Goal: Transaction & Acquisition: Purchase product/service

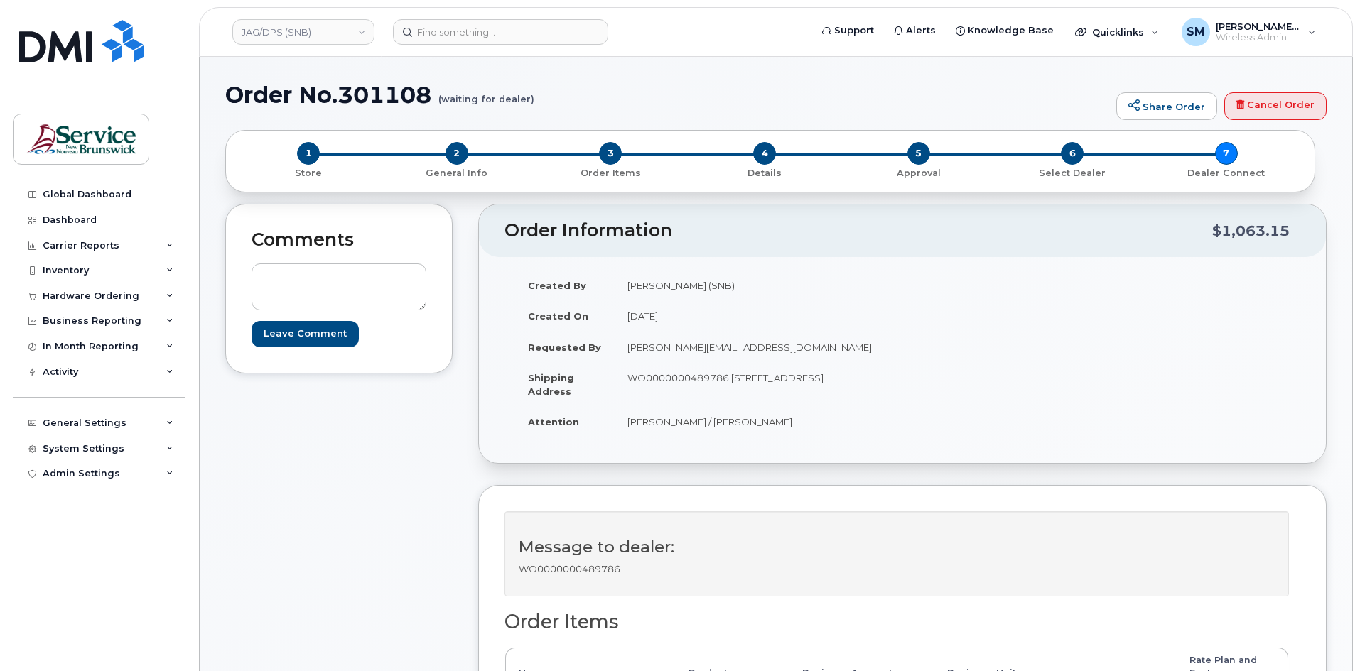
scroll to position [355, 0]
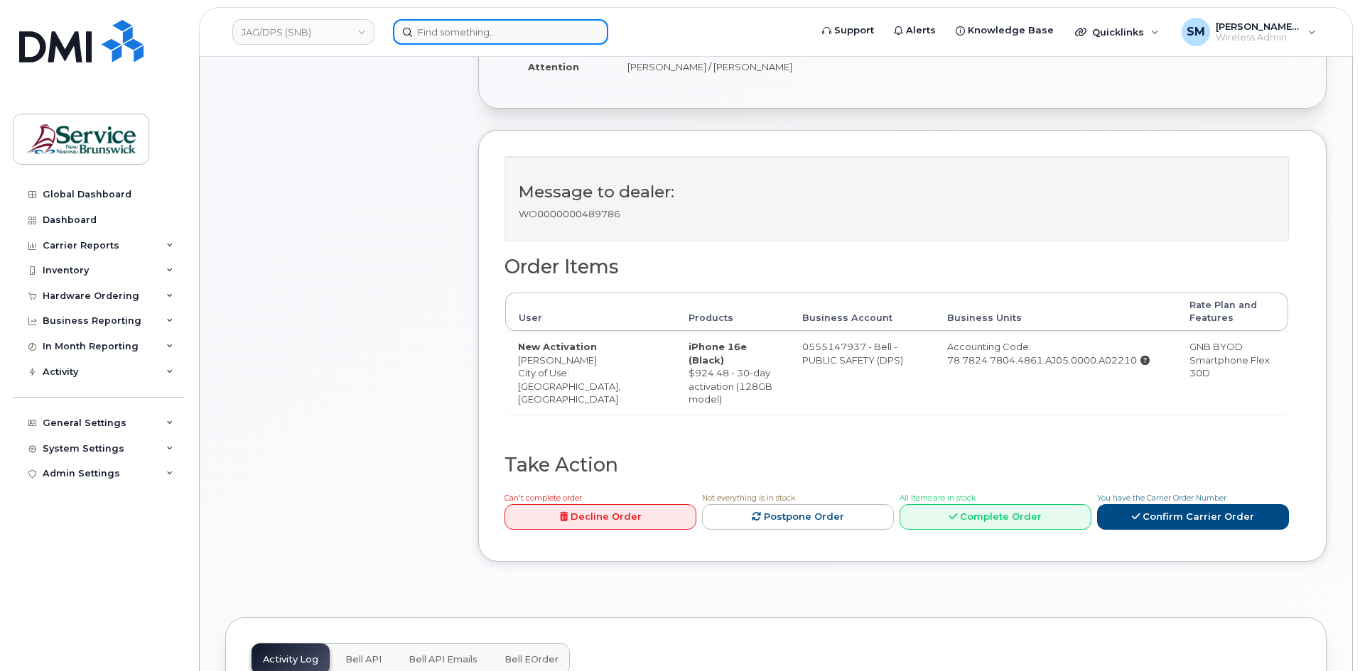
click at [434, 31] on input at bounding box center [500, 32] width 215 height 26
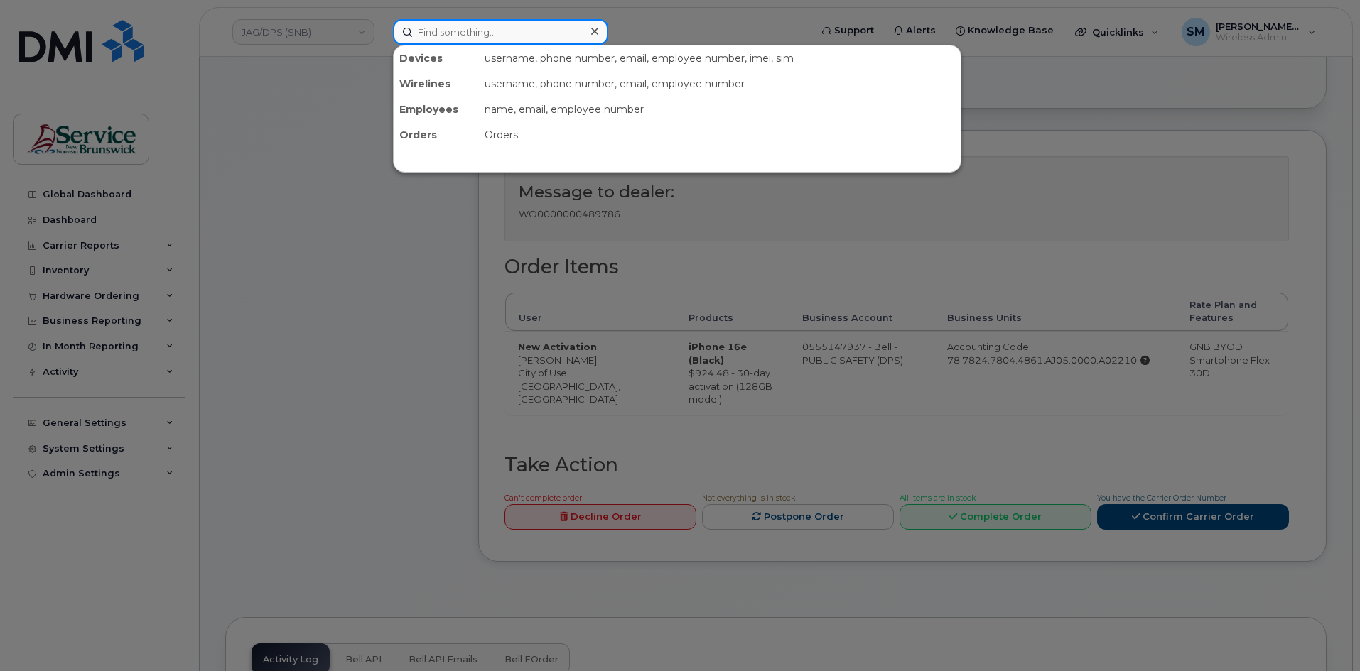
paste input "506) 380-3290"
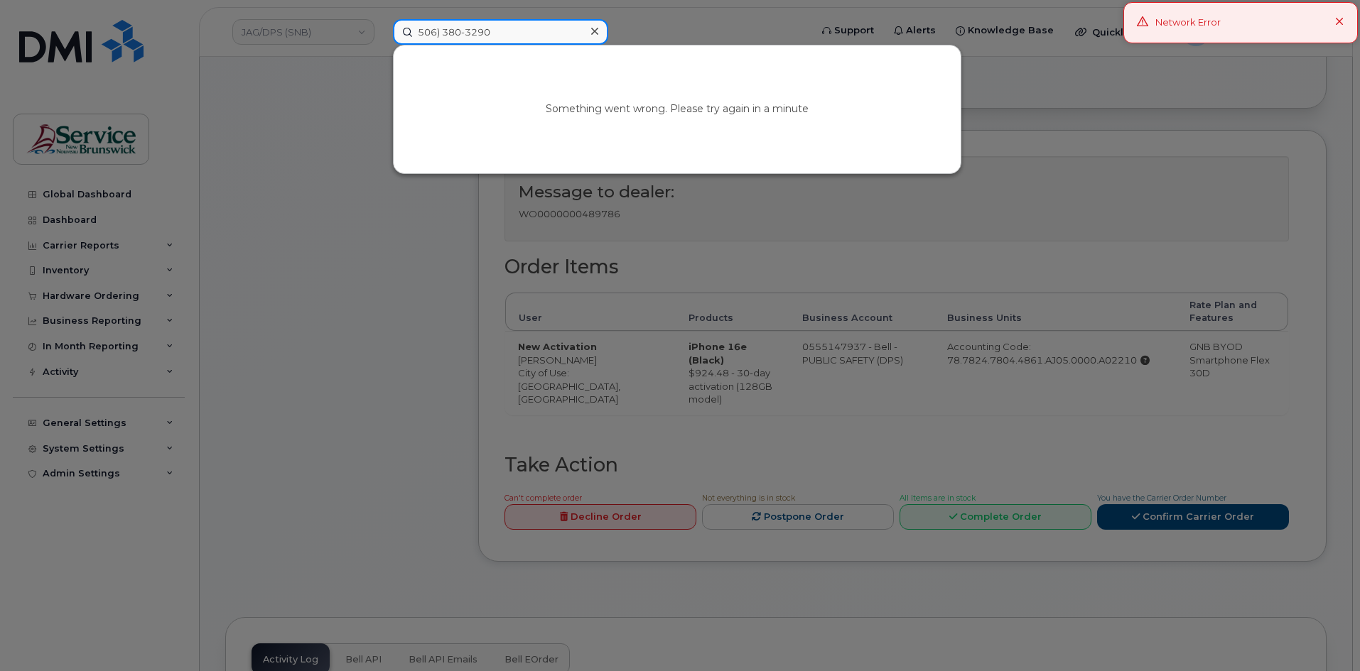
click at [468, 31] on input "506) 380-3290" at bounding box center [500, 32] width 215 height 26
drag, startPoint x: 519, startPoint y: 34, endPoint x: 298, endPoint y: 49, distance: 221.4
click at [381, 45] on div "5063803290 Your session has expired. Please, login again. Go to Sign In Page" at bounding box center [596, 32] width 430 height 26
type input "5063803290"
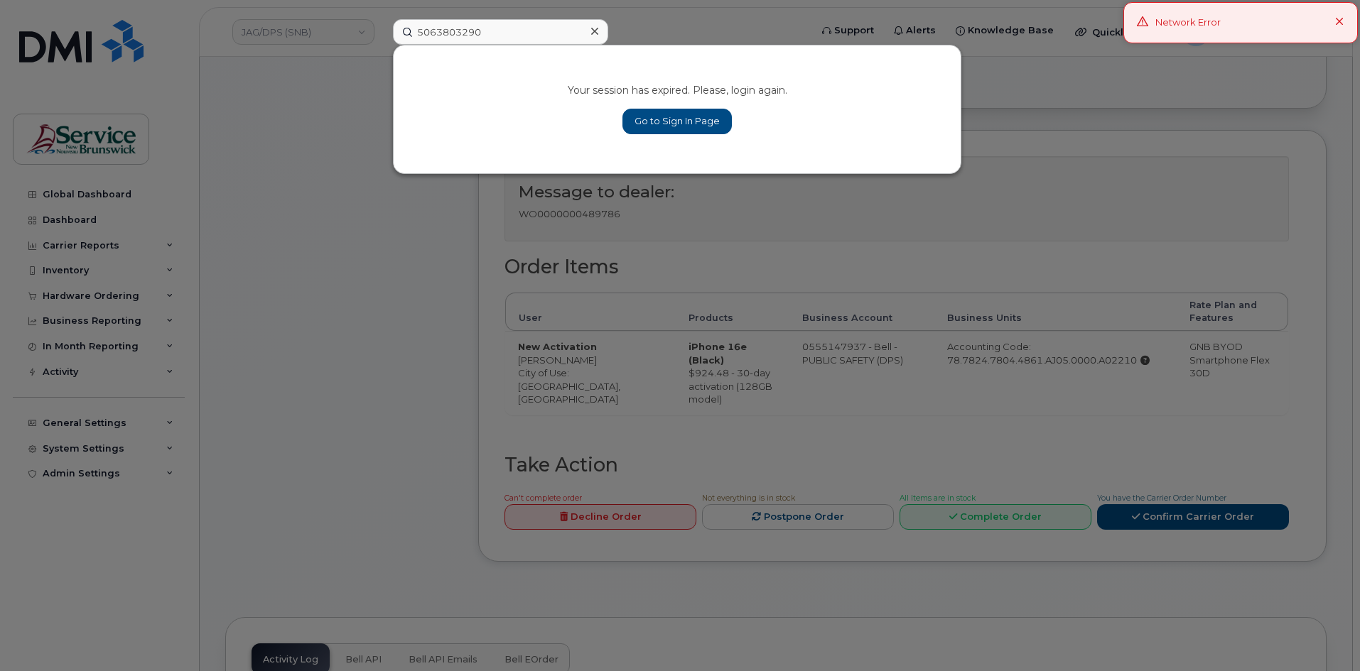
click at [1337, 24] on icon at bounding box center [1339, 22] width 9 height 9
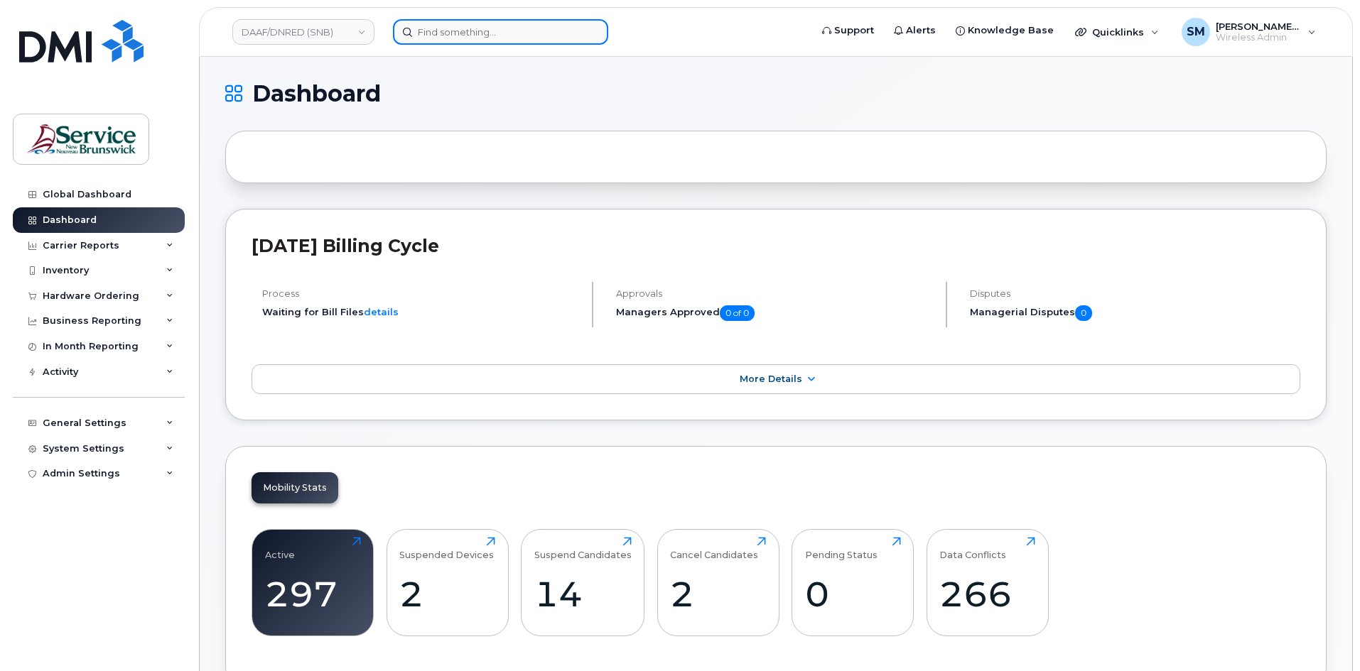
click at [491, 25] on input at bounding box center [500, 32] width 215 height 26
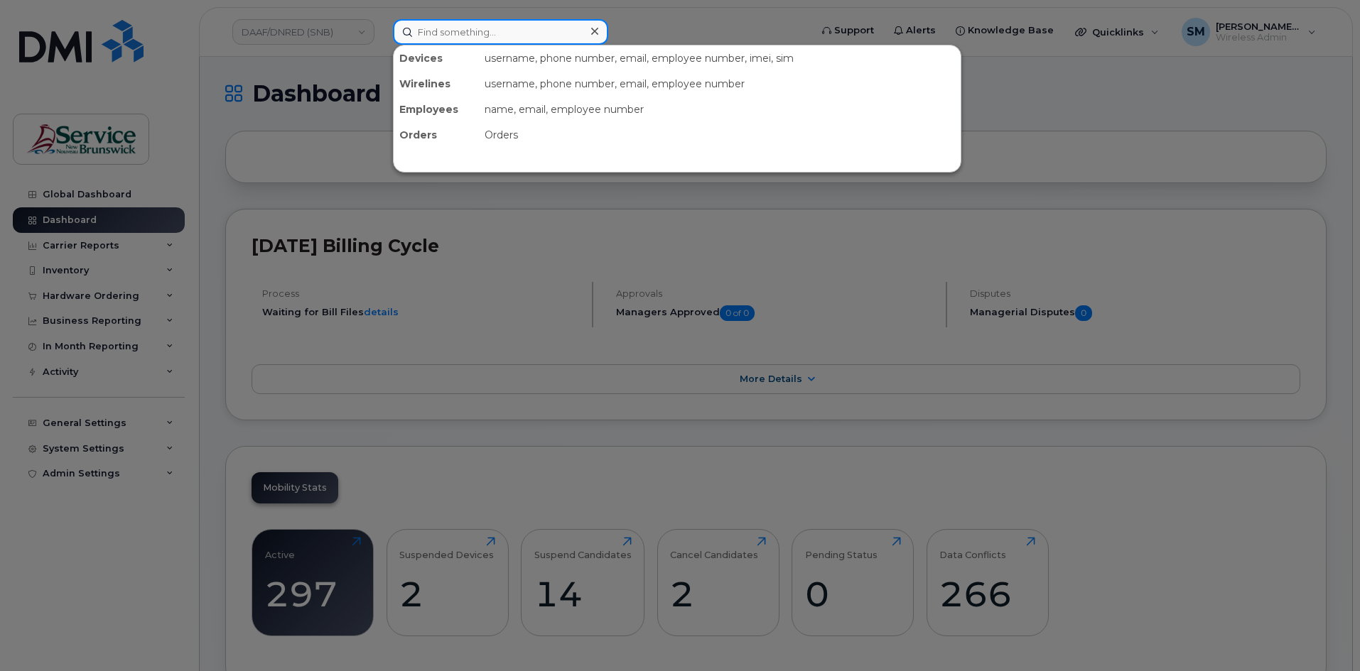
paste input "5063803290"
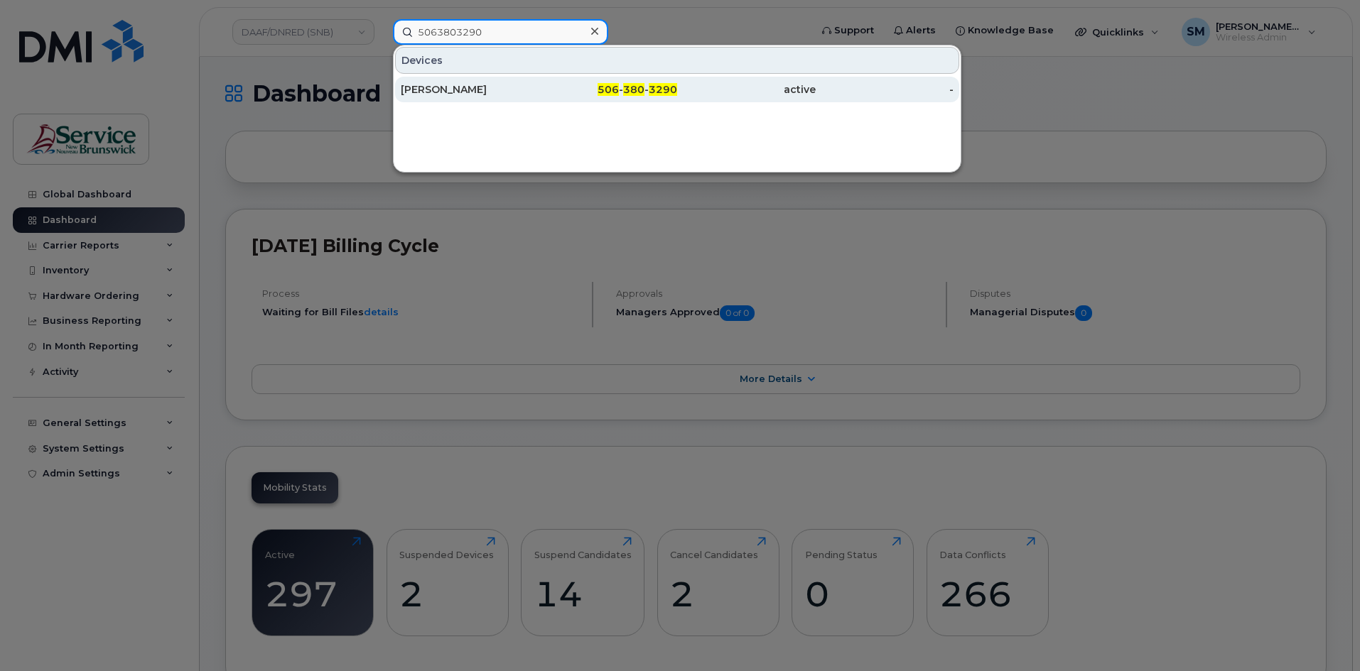
type input "5063803290"
click at [480, 87] on div "[PERSON_NAME]" at bounding box center [470, 89] width 139 height 14
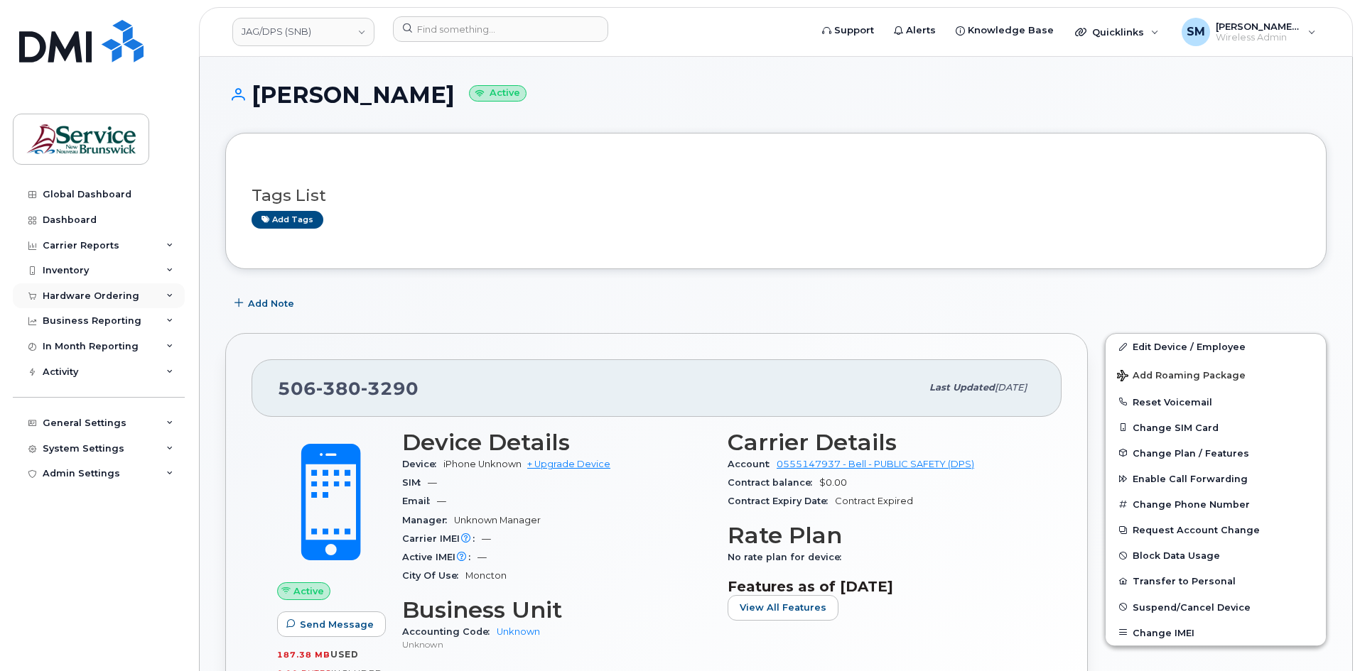
click at [114, 298] on div "Hardware Ordering" at bounding box center [91, 296] width 97 height 11
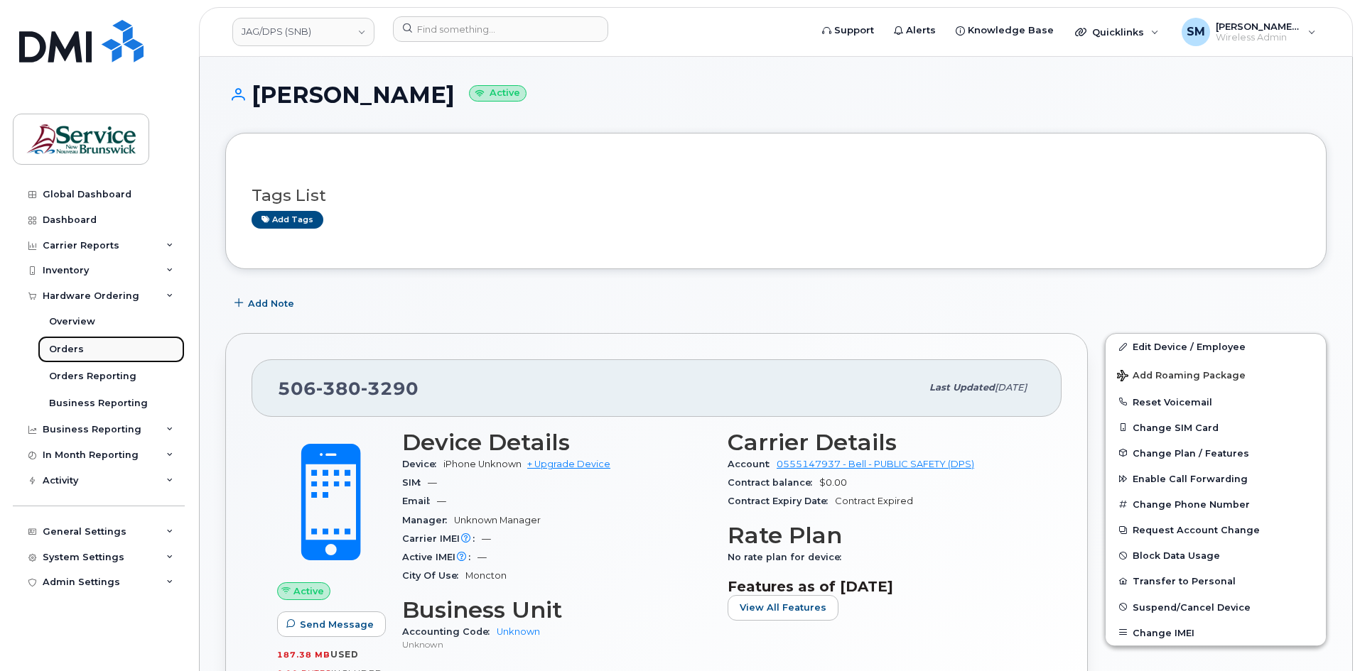
click at [63, 347] on div "Orders" at bounding box center [66, 349] width 35 height 13
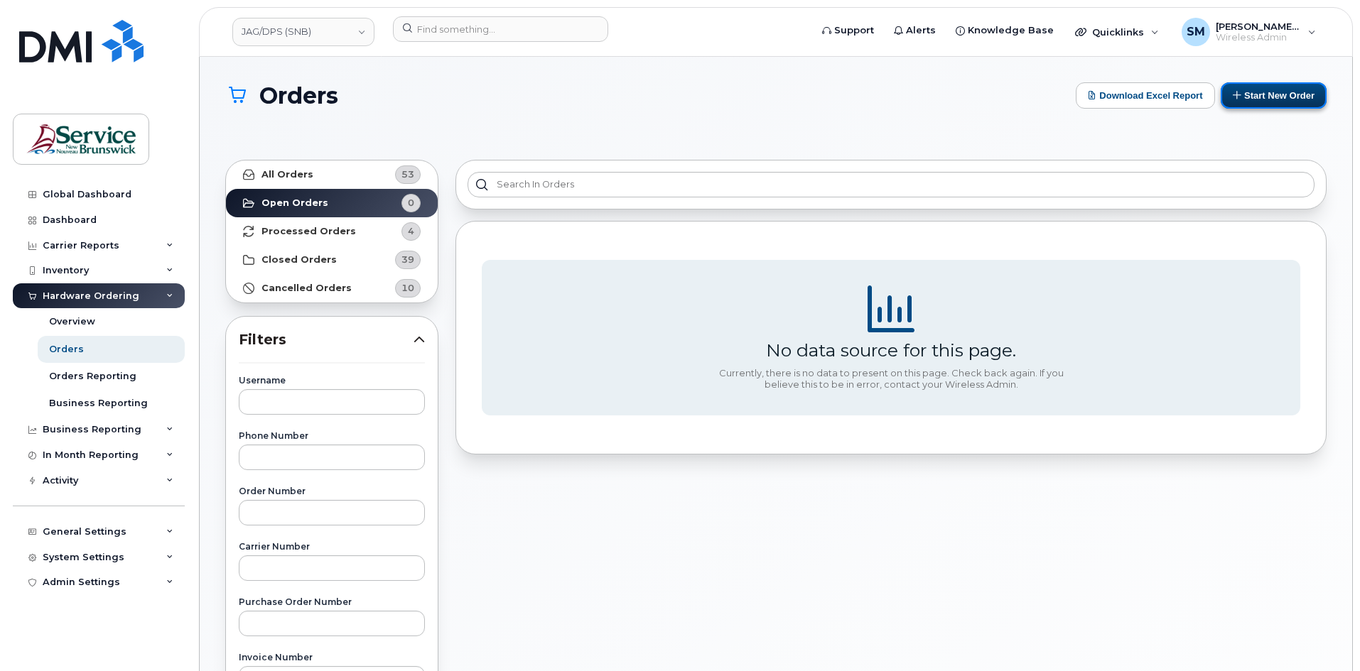
click at [1238, 92] on icon at bounding box center [1236, 94] width 9 height 9
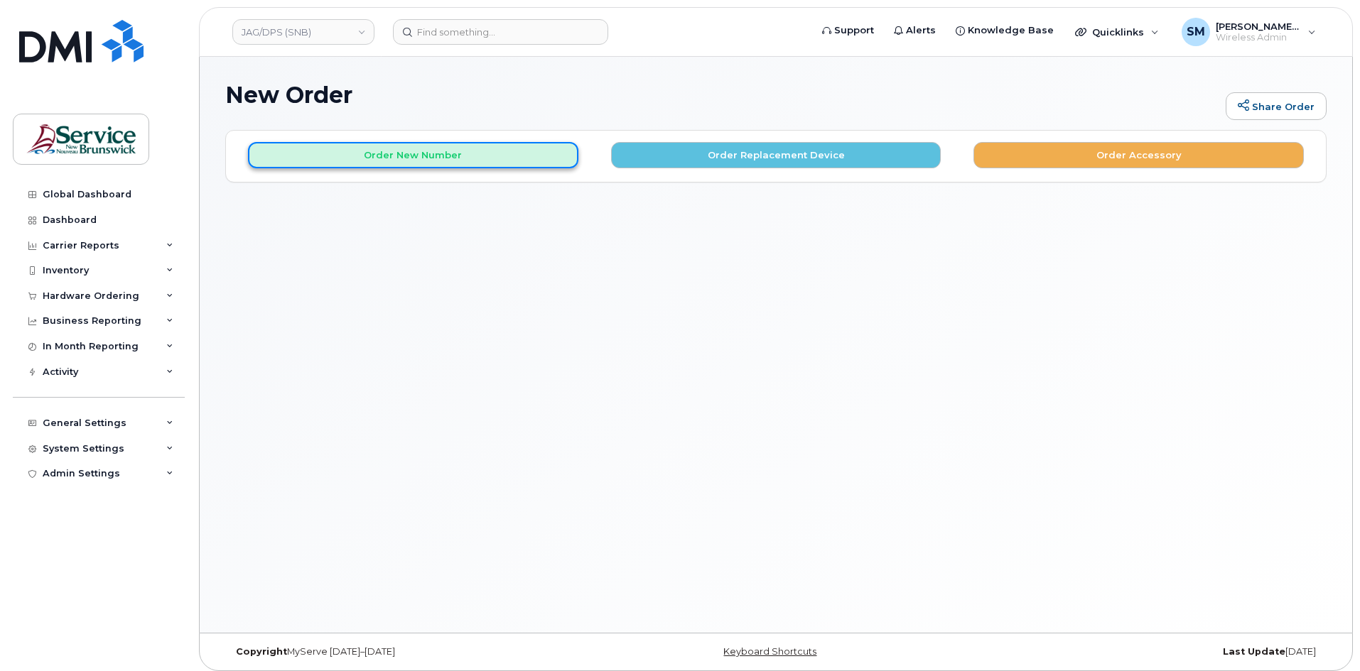
click at [447, 159] on button "Order New Number" at bounding box center [413, 155] width 330 height 26
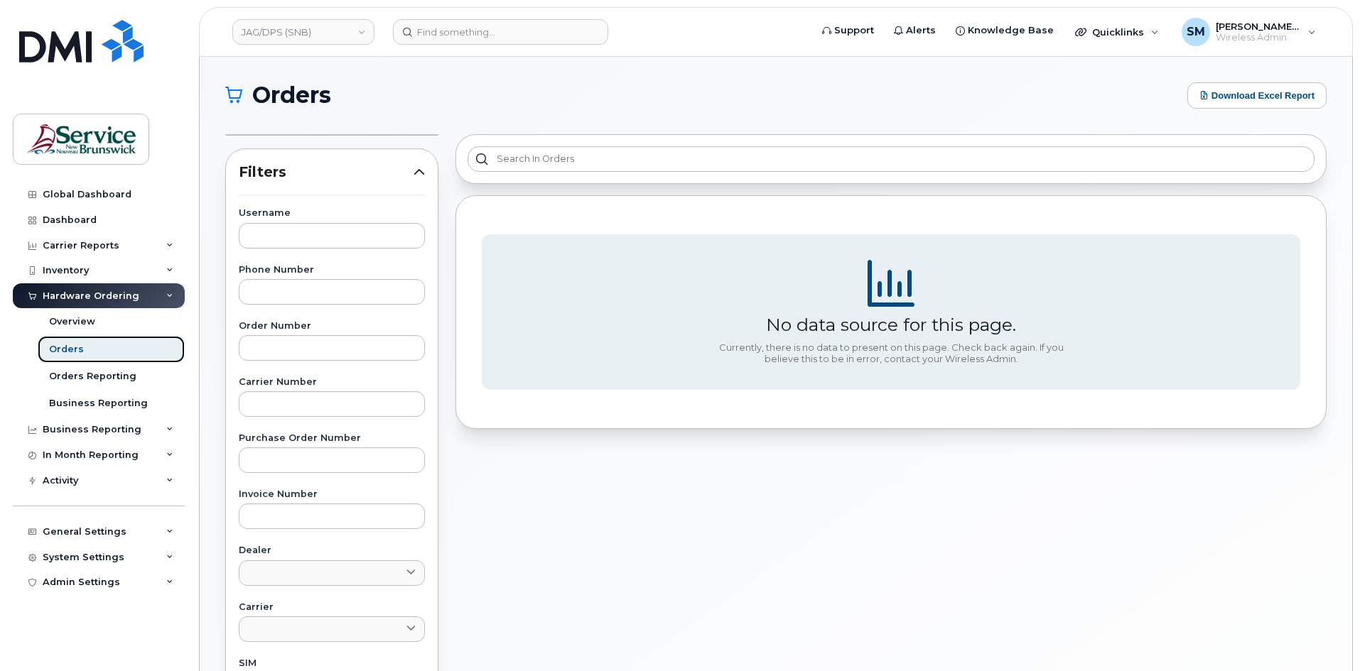
click at [81, 352] on link "Orders" at bounding box center [111, 349] width 147 height 27
click at [66, 346] on div "Orders" at bounding box center [66, 349] width 35 height 13
click at [85, 314] on link "Overview" at bounding box center [111, 321] width 147 height 27
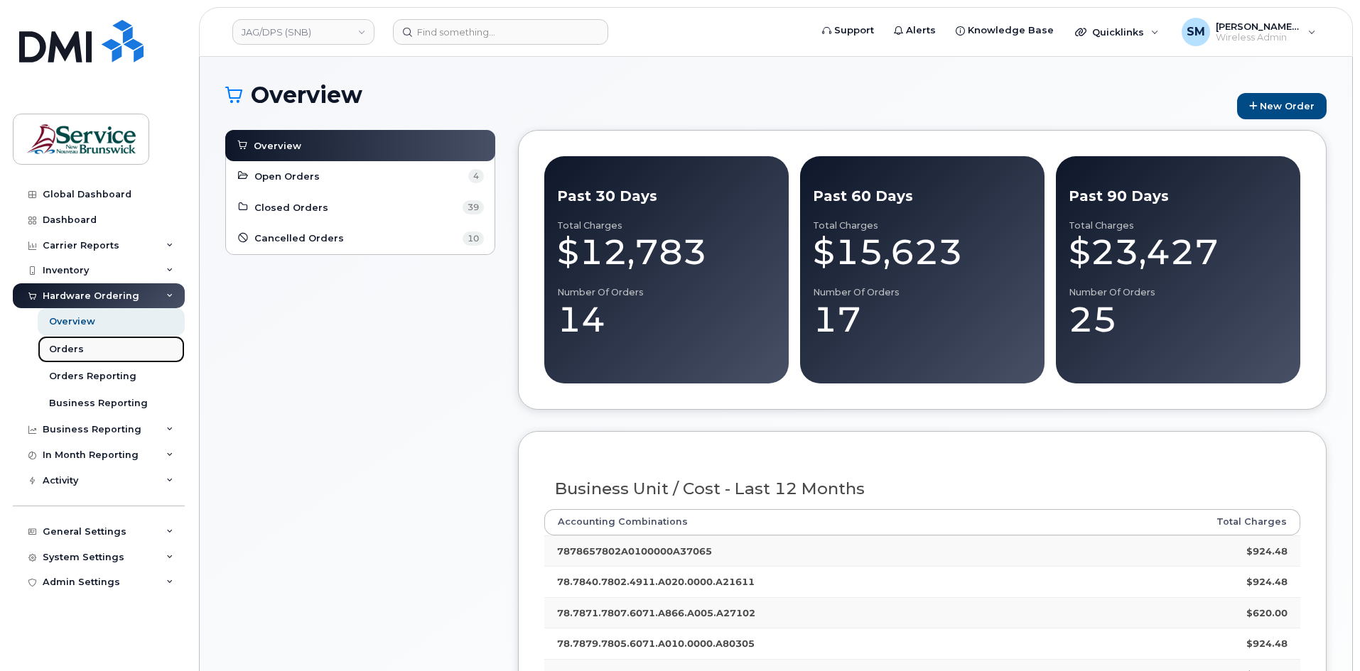
click at [63, 348] on div "Orders" at bounding box center [66, 349] width 35 height 13
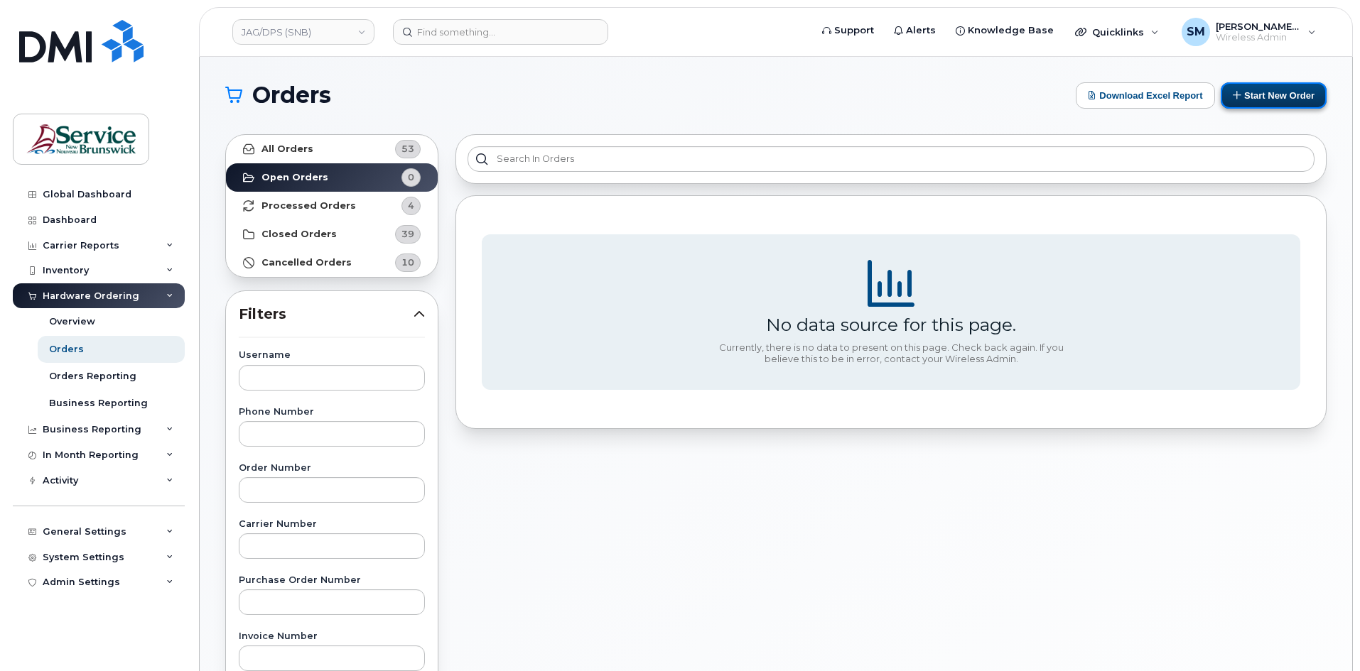
drag, startPoint x: 1245, startPoint y: 94, endPoint x: 1230, endPoint y: 102, distance: 16.6
click at [1245, 95] on button "Start New Order" at bounding box center [1273, 95] width 106 height 26
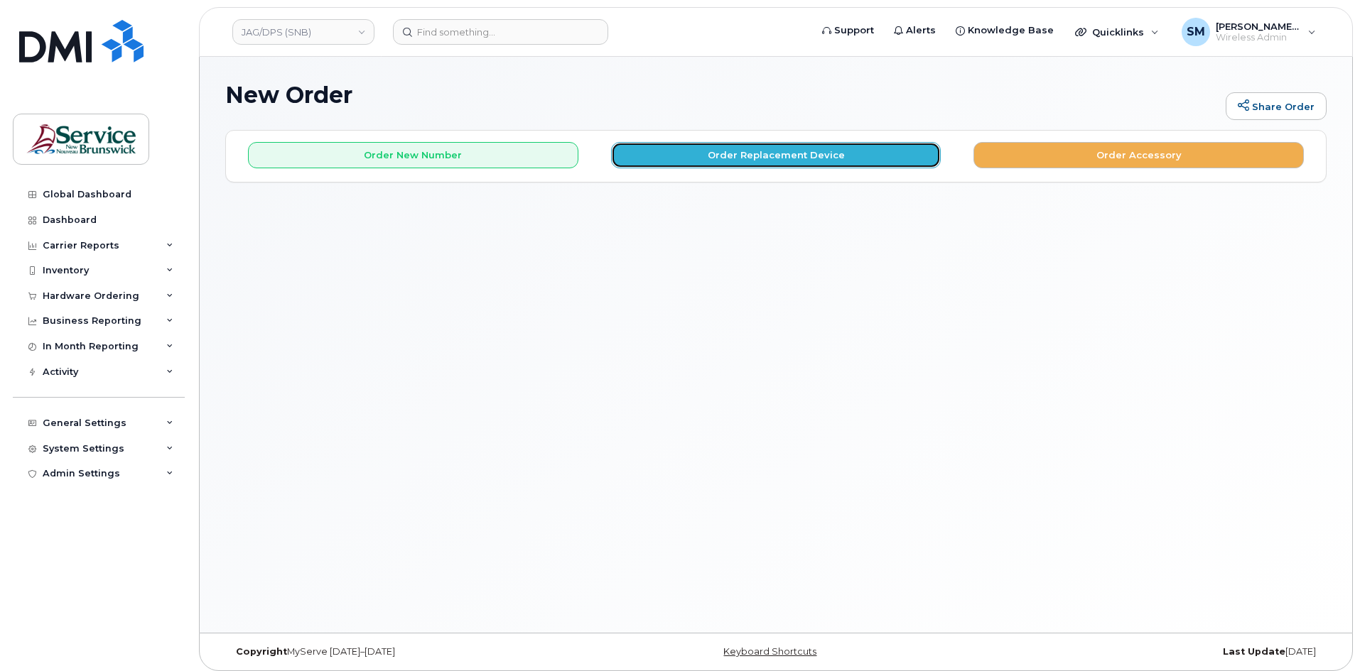
click at [755, 152] on button "Order Replacement Device" at bounding box center [776, 155] width 330 height 26
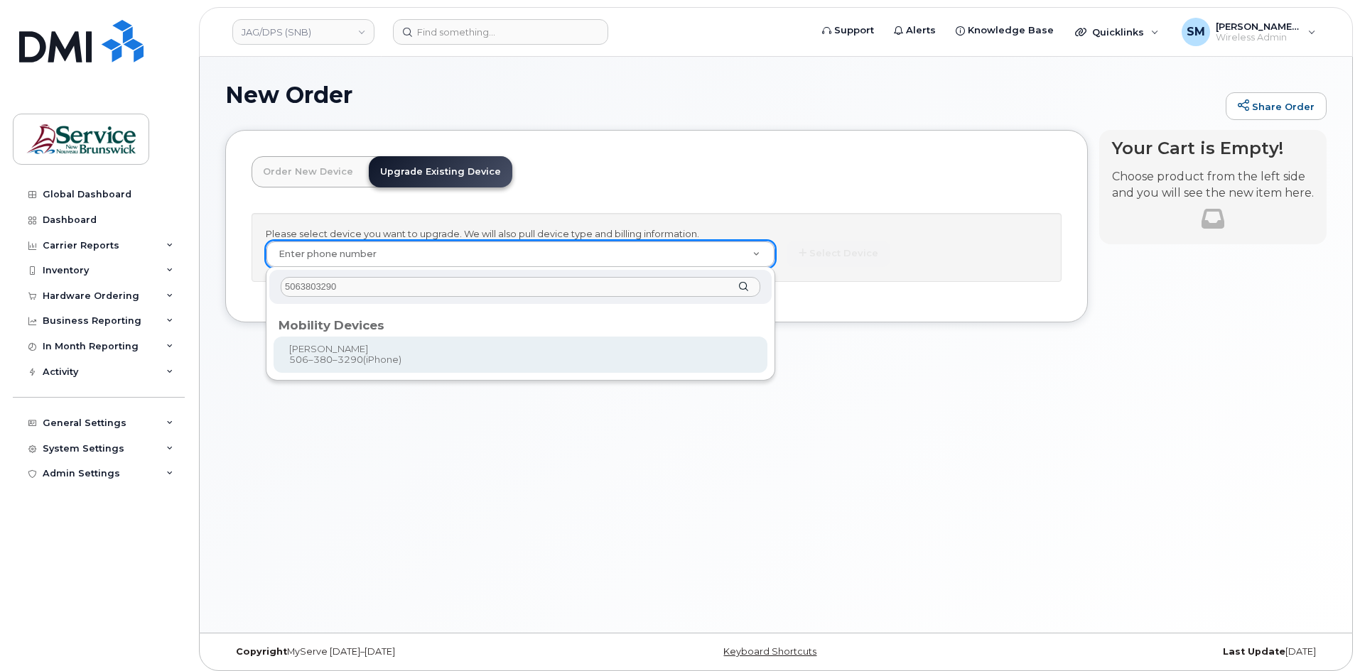
type input "5063803290"
type input "1244574"
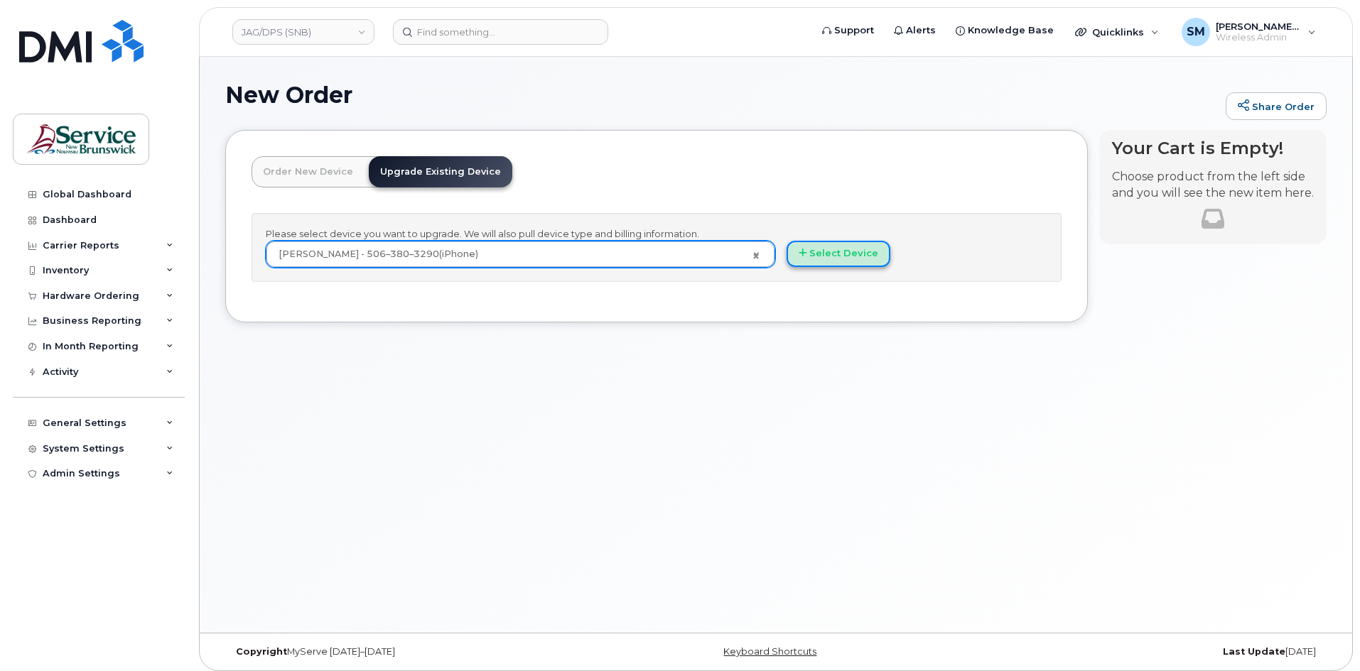
click at [823, 259] on button "Select Device" at bounding box center [838, 254] width 104 height 26
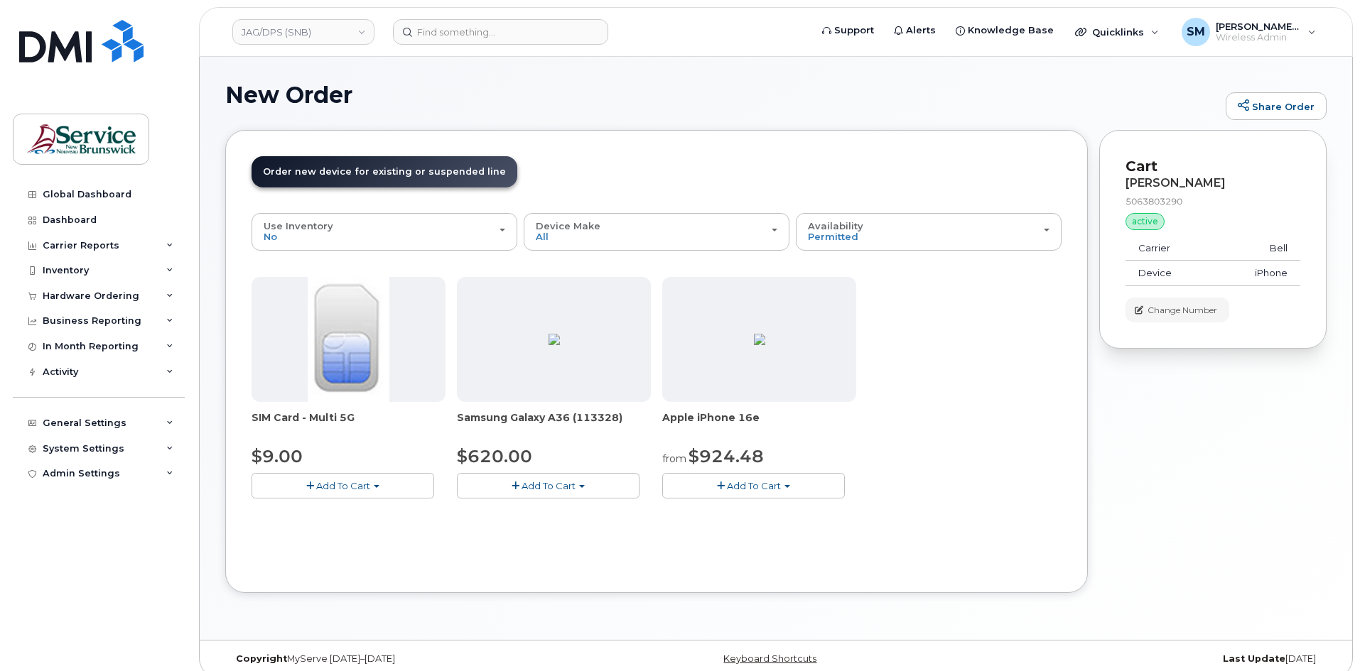
click at [558, 472] on div "Samsung Galaxy A36 (113328) $620.00 Add To Cart Model Black 128 GB is available…" at bounding box center [554, 388] width 194 height 222
click at [553, 492] on button "Add To Cart" at bounding box center [548, 485] width 183 height 25
click at [533, 538] on ul "Model Black 128 GB is available $620.00 - Outright purchase (128GB model)" at bounding box center [578, 521] width 242 height 42
click at [558, 486] on span "Add To Cart" at bounding box center [548, 485] width 54 height 11
click at [543, 537] on link "$620.00 - Outright purchase (128GB model)" at bounding box center [577, 530] width 235 height 18
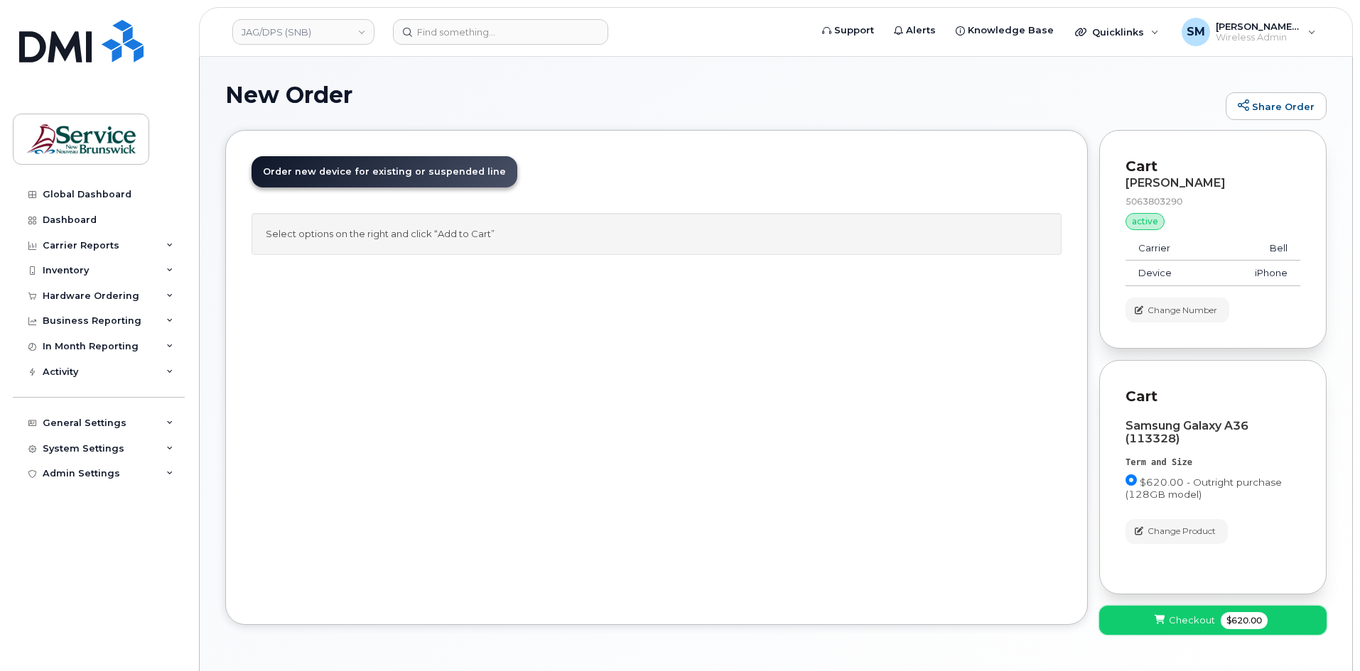
click at [1171, 615] on span "Checkout" at bounding box center [1192, 620] width 46 height 13
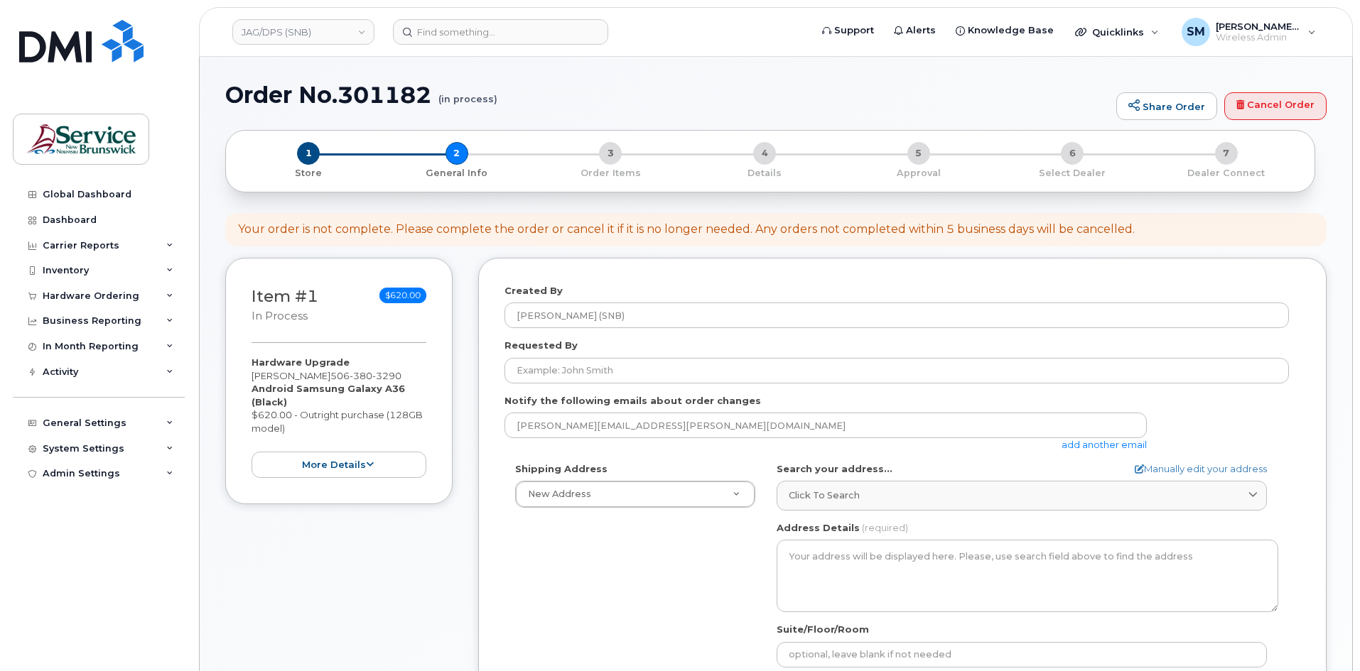
select select
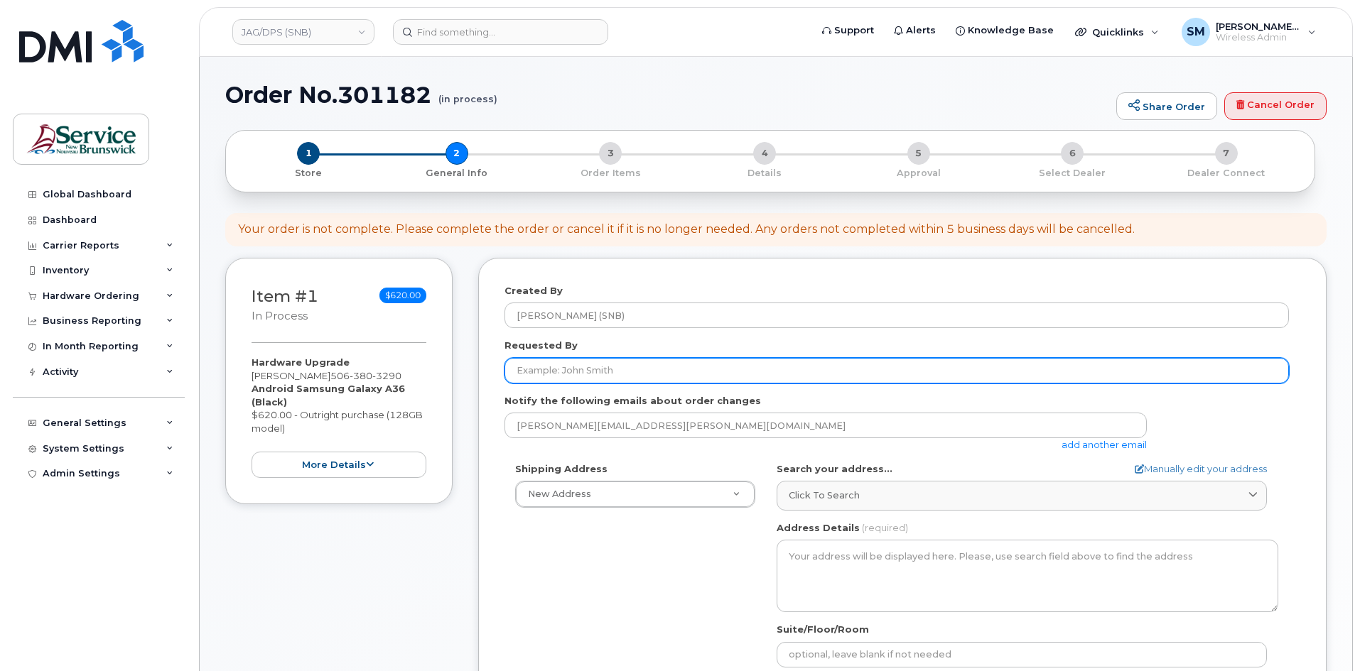
click at [579, 364] on input "Requested By" at bounding box center [896, 371] width 784 height 26
paste input "[PERSON_NAME][EMAIL_ADDRESS][PERSON_NAME][DOMAIN_NAME]"
type input "[PERSON_NAME][EMAIL_ADDRESS][PERSON_NAME][DOMAIN_NAME]"
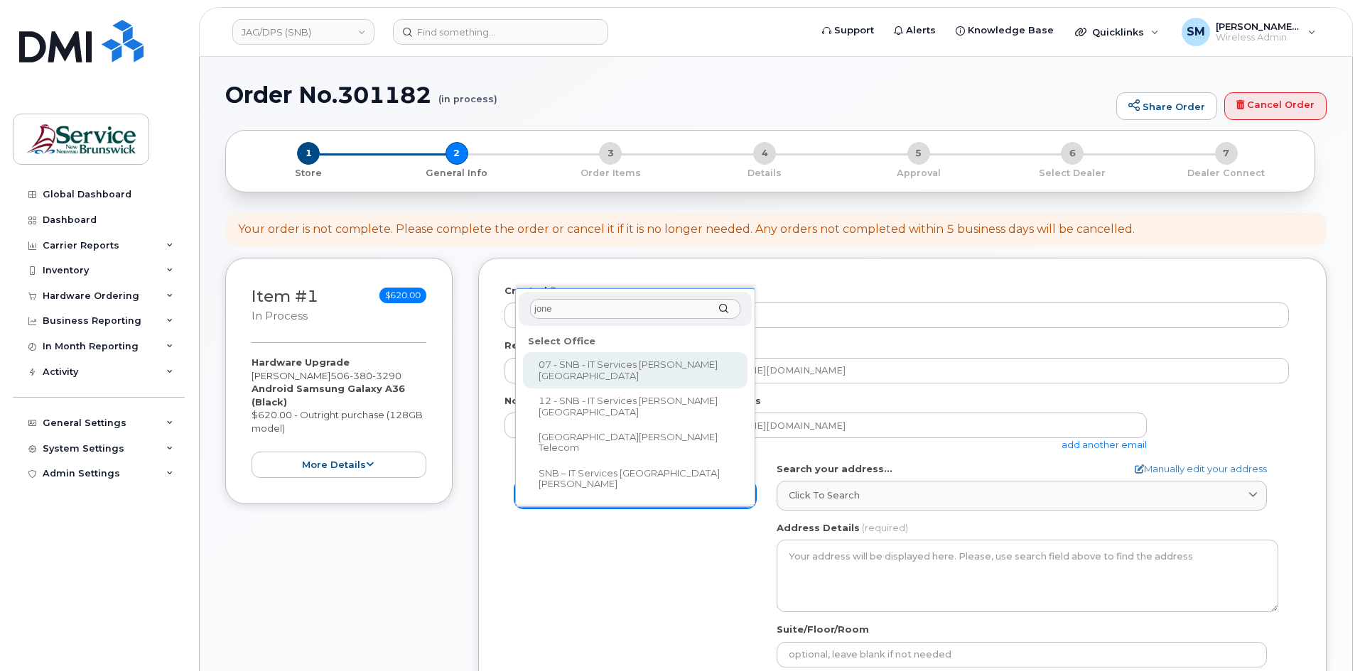
type input "[PERSON_NAME]"
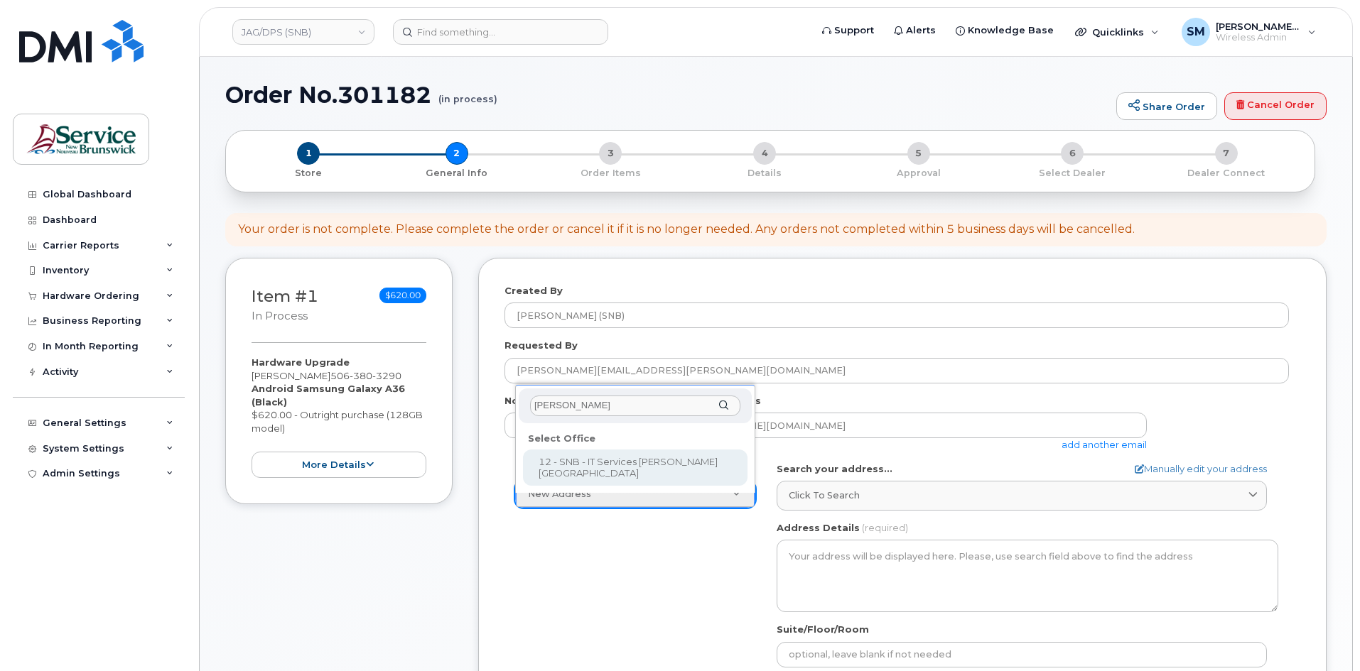
select select
type textarea "[STREET_ADDRESS]"
type input "[PERSON_NAME]/[PERSON_NAME]"
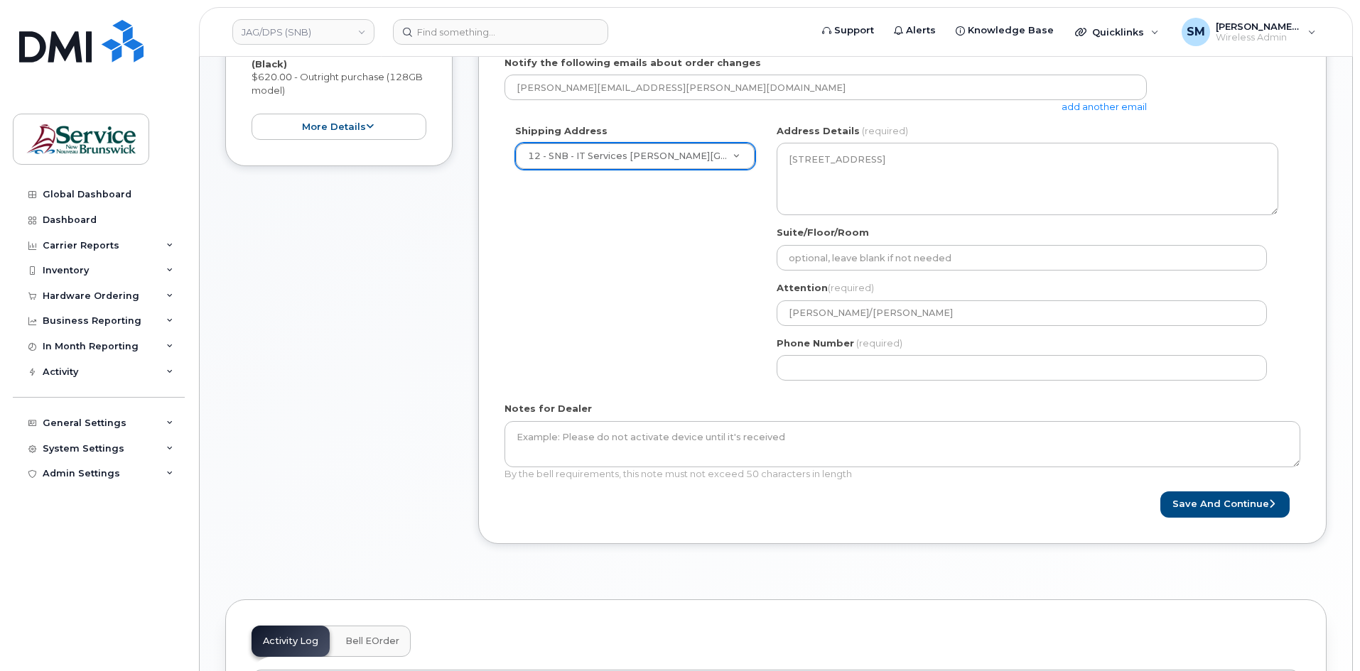
scroll to position [346, 0]
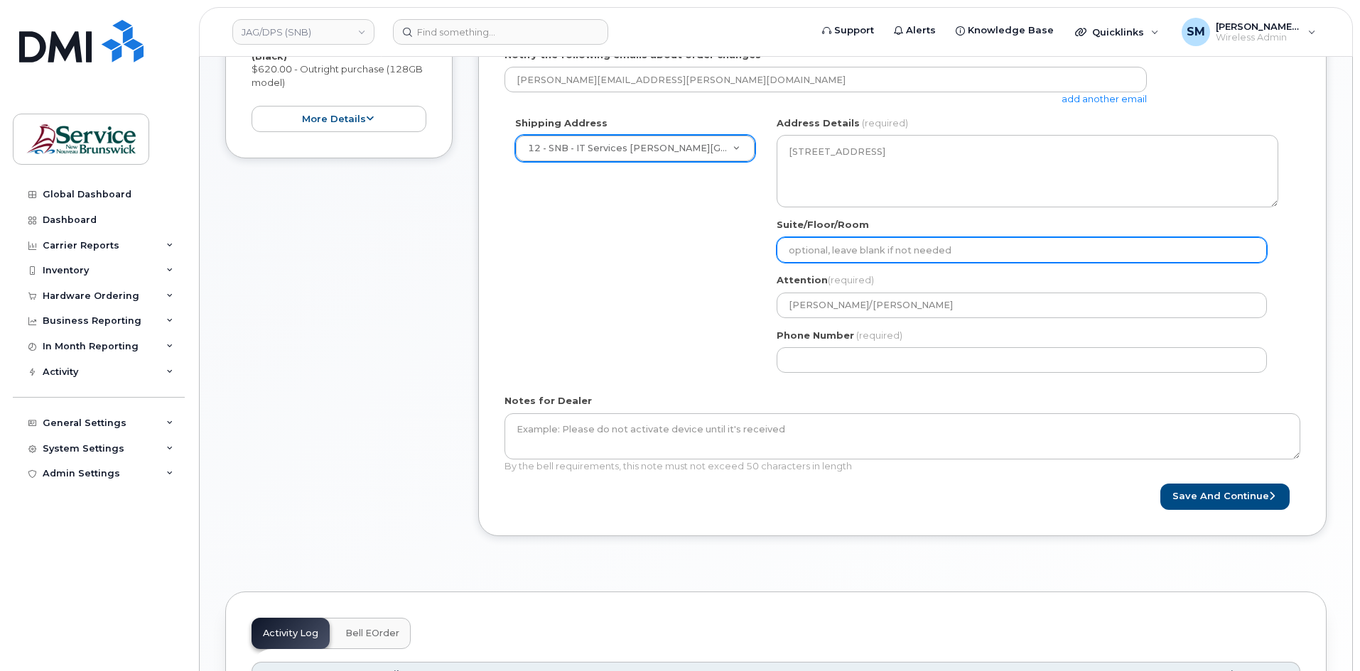
click at [873, 247] on input "Suite/Floor/Room" at bounding box center [1021, 250] width 490 height 26
paste input "WO0000000490190"
select select
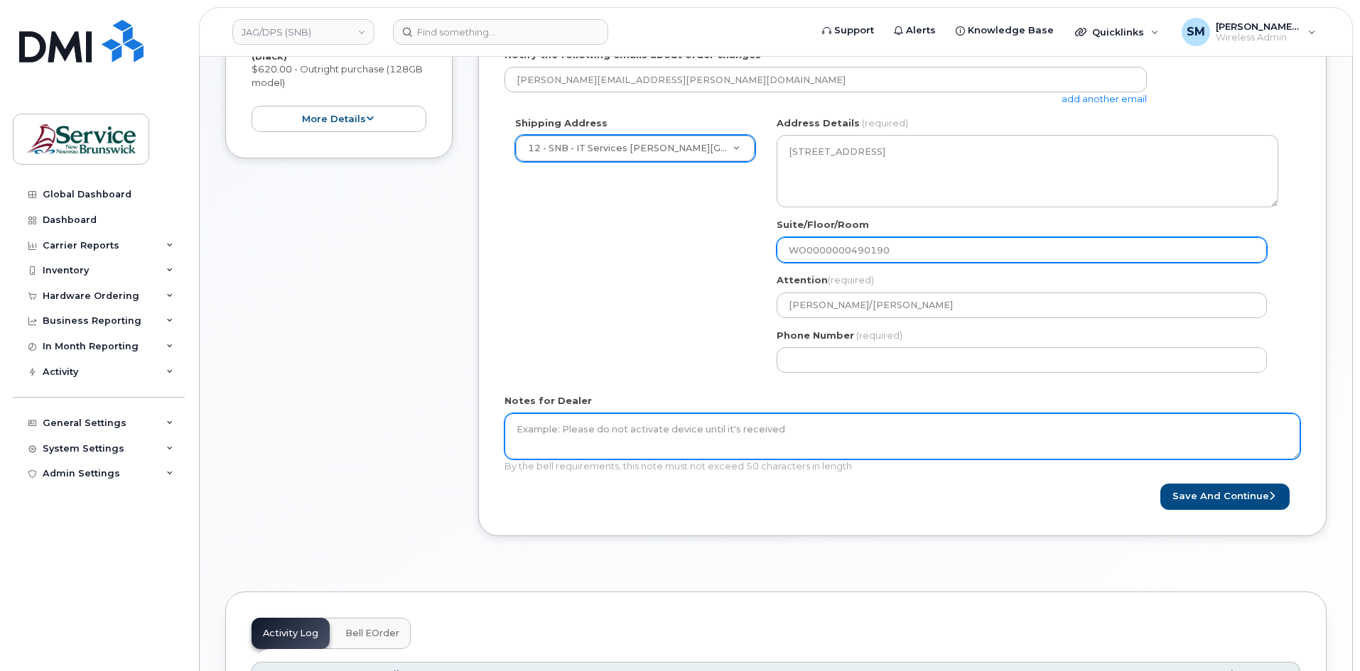
type input "WO0000000490190"
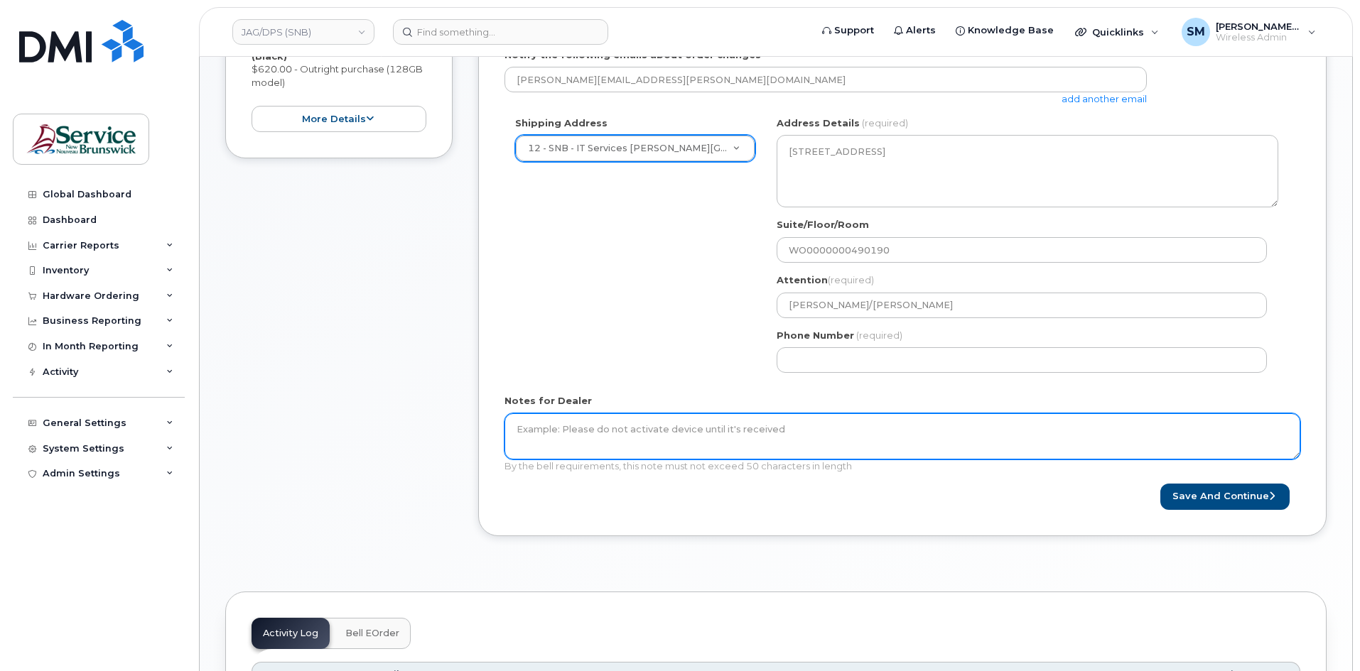
drag, startPoint x: 759, startPoint y: 443, endPoint x: 778, endPoint y: 425, distance: 25.6
click at [760, 443] on textarea "Notes for Dealer" at bounding box center [902, 436] width 796 height 47
paste textarea "WO0000000490190"
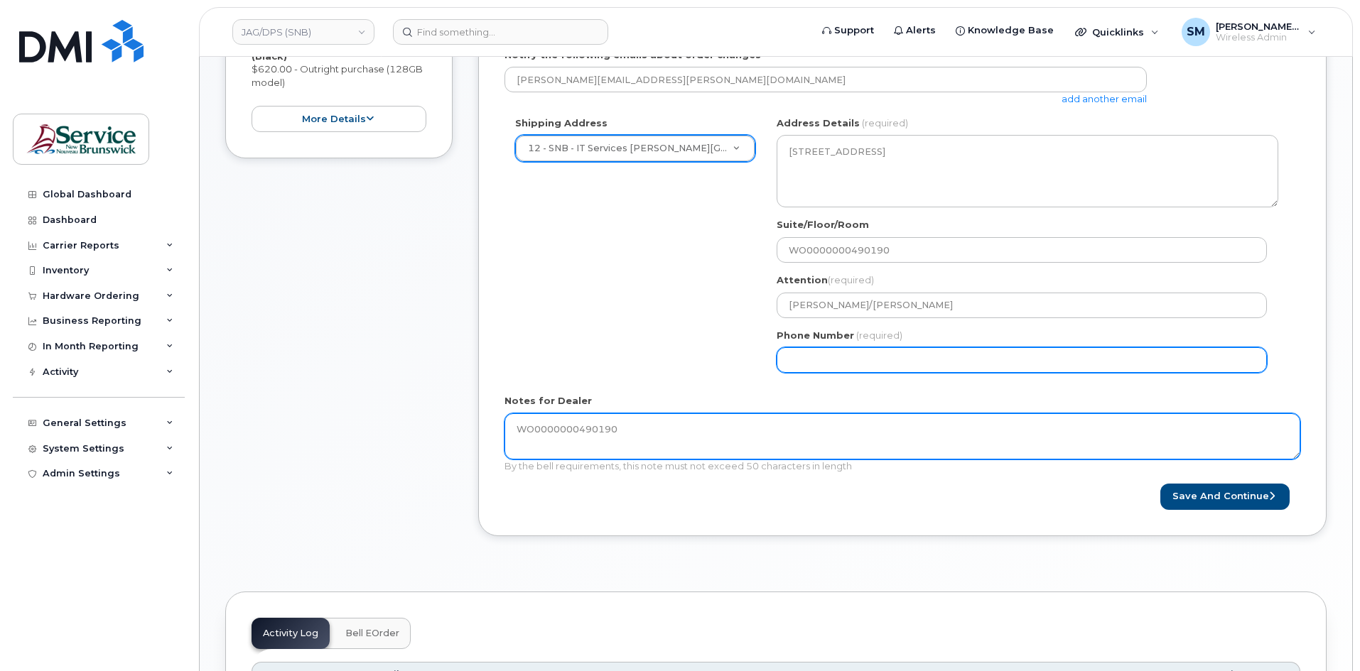
type textarea "WO0000000490190"
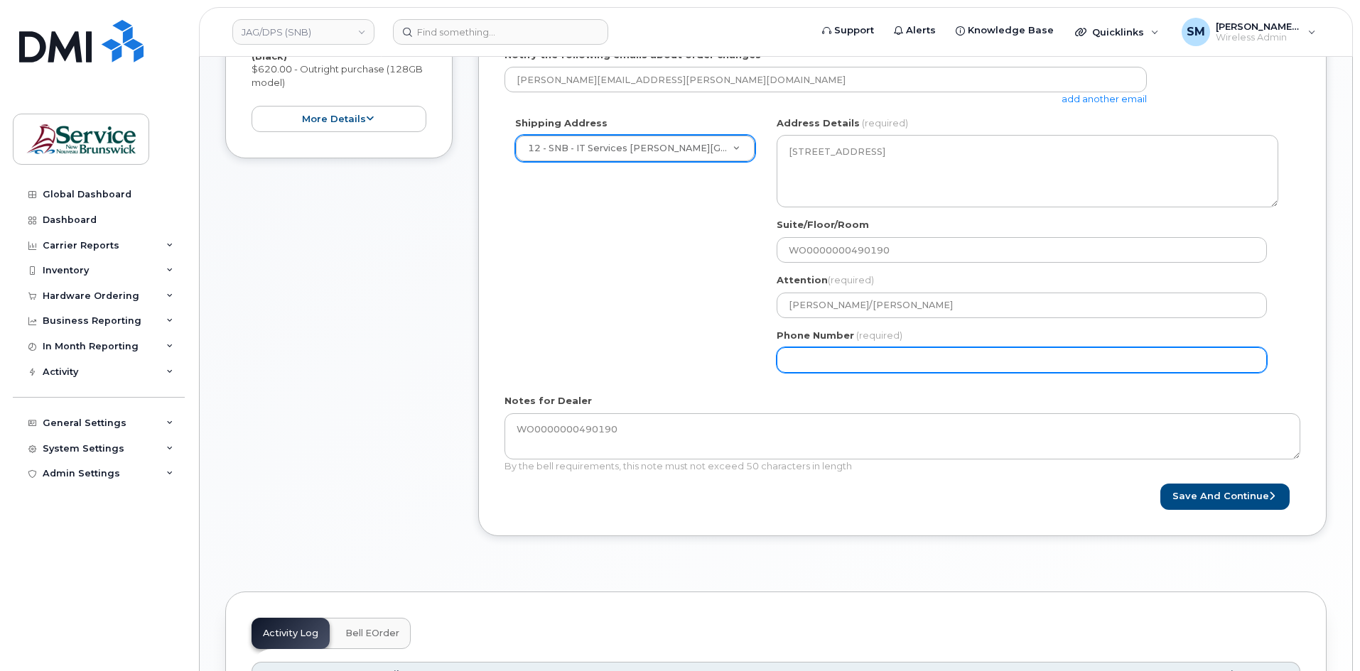
click at [840, 355] on input "Phone Number" at bounding box center [1021, 360] width 490 height 26
select select
type input "506639633"
select select
type input "5066396338"
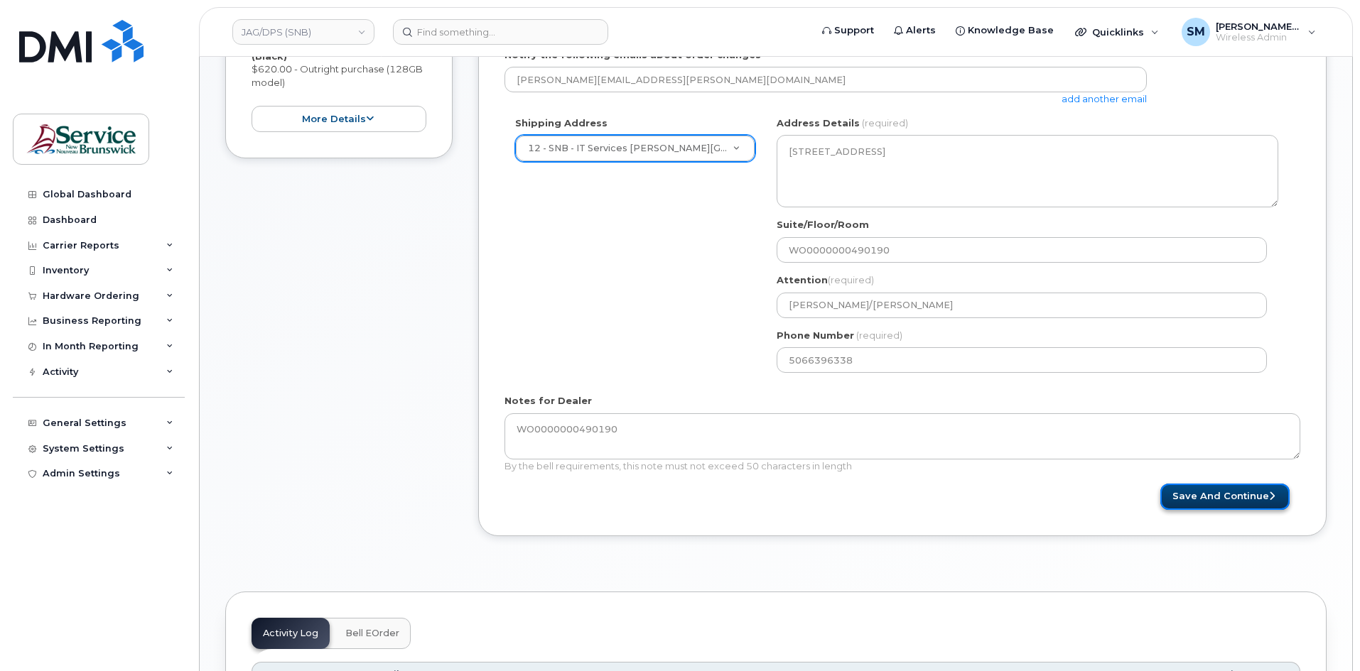
click at [1230, 492] on button "Save and Continue" at bounding box center [1224, 497] width 129 height 26
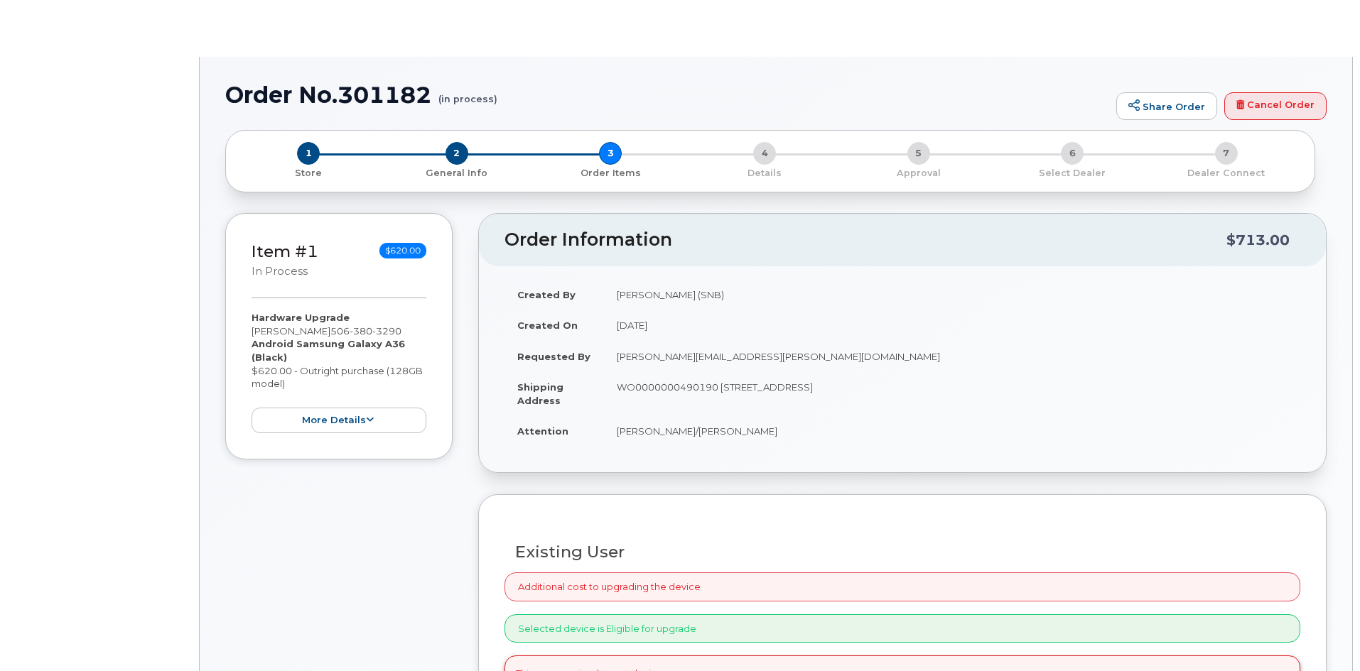
type input "[PERSON_NAME]"
radio input "true"
select select
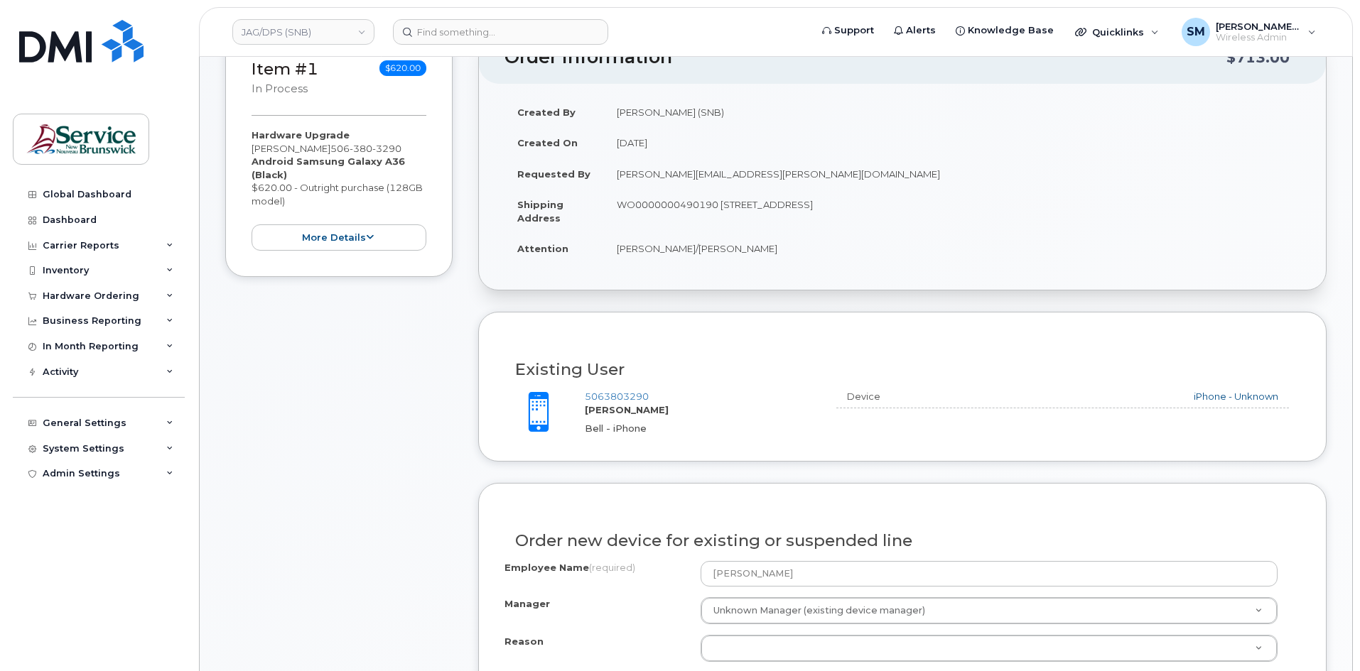
scroll to position [568, 0]
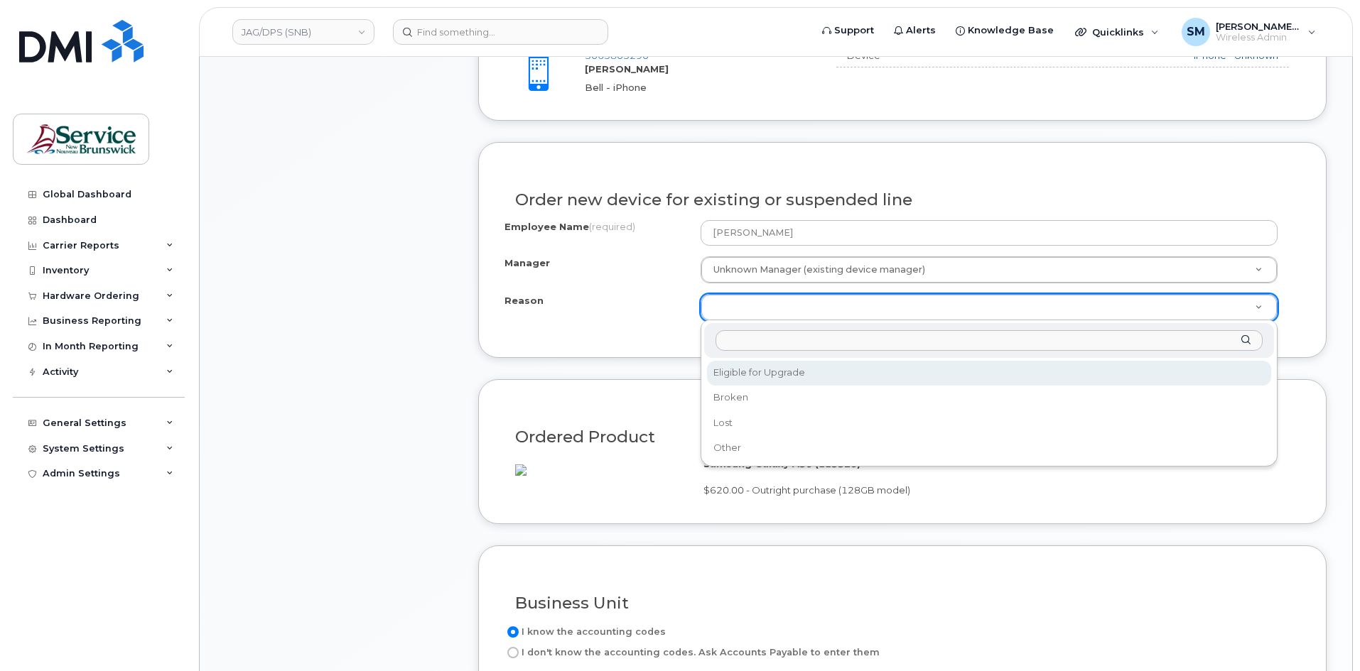
select select "eligible_for_upgrade"
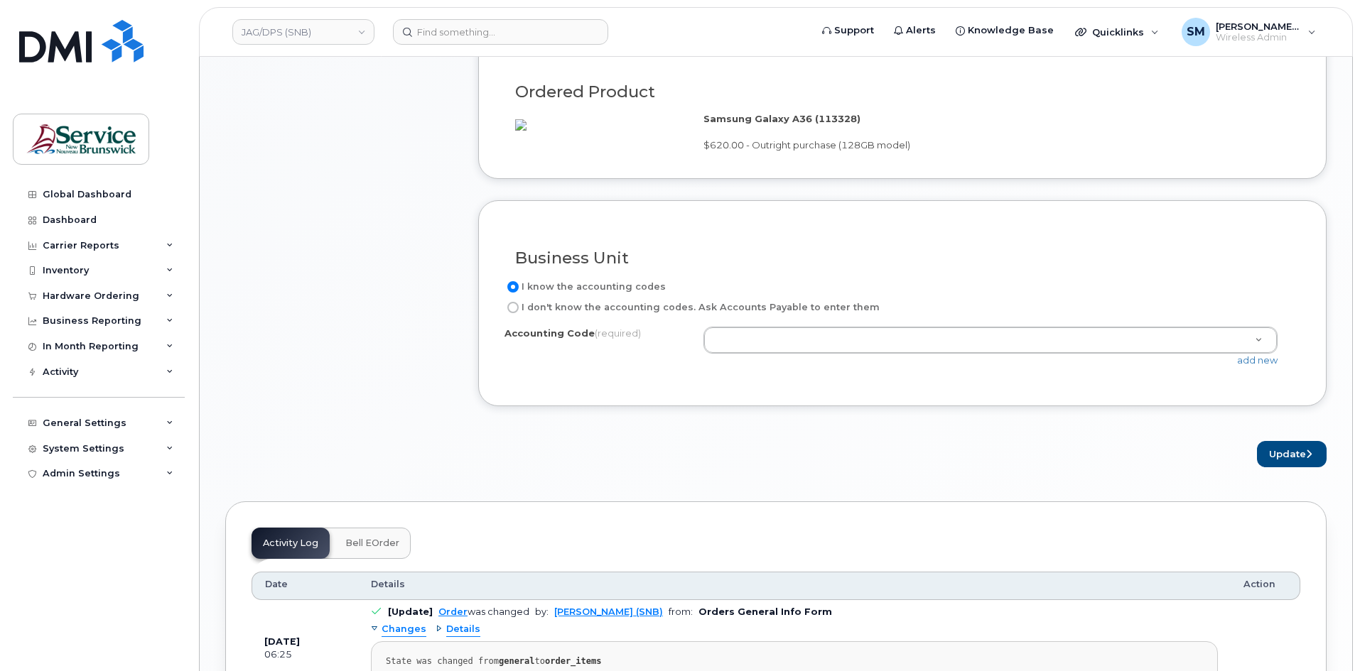
scroll to position [994, 0]
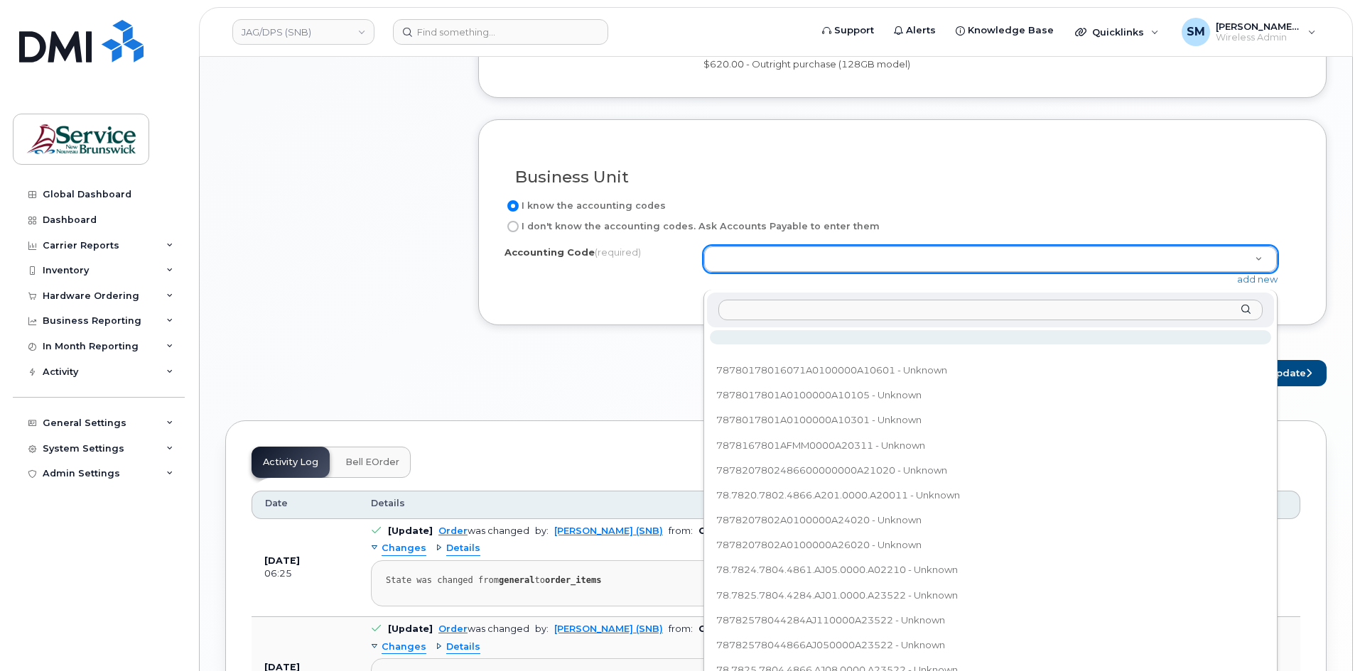
drag, startPoint x: 945, startPoint y: 268, endPoint x: 897, endPoint y: 308, distance: 63.0
click at [897, 308] on input "text" at bounding box center [990, 310] width 544 height 21
type input "79.7910.7931.4866.A270.0000.A21613"
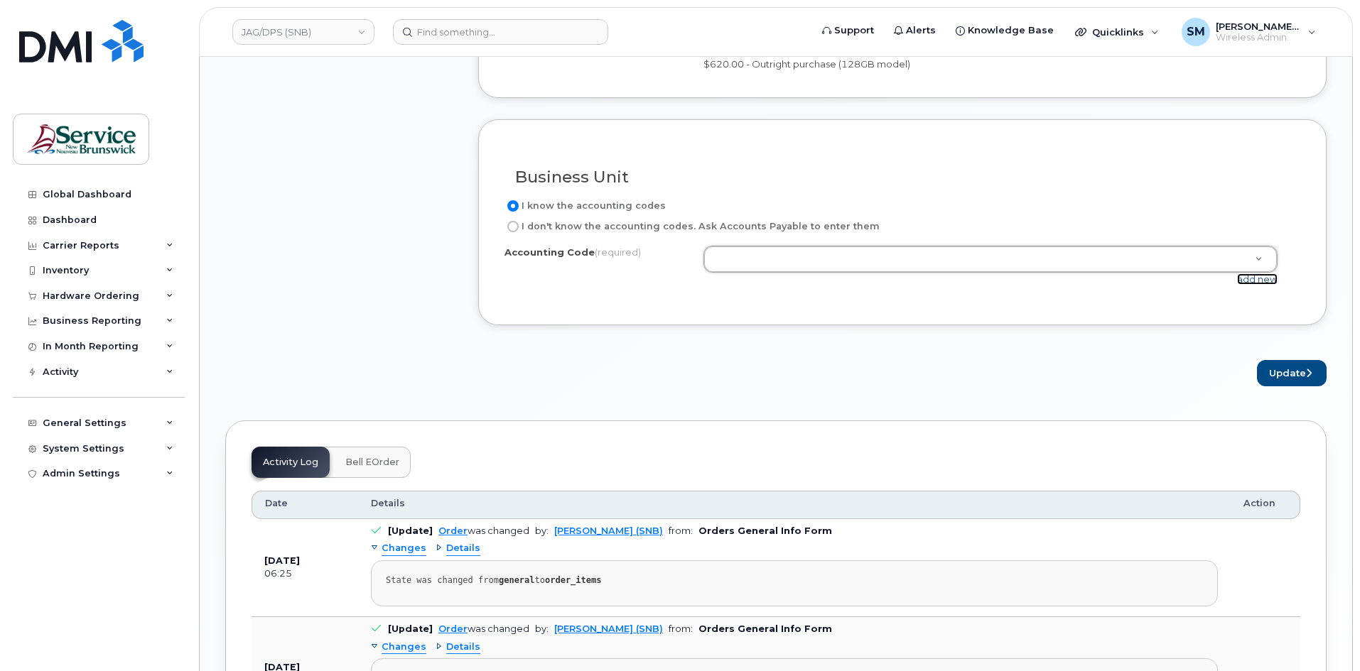
click at [1245, 285] on link "add new" at bounding box center [1257, 278] width 40 height 11
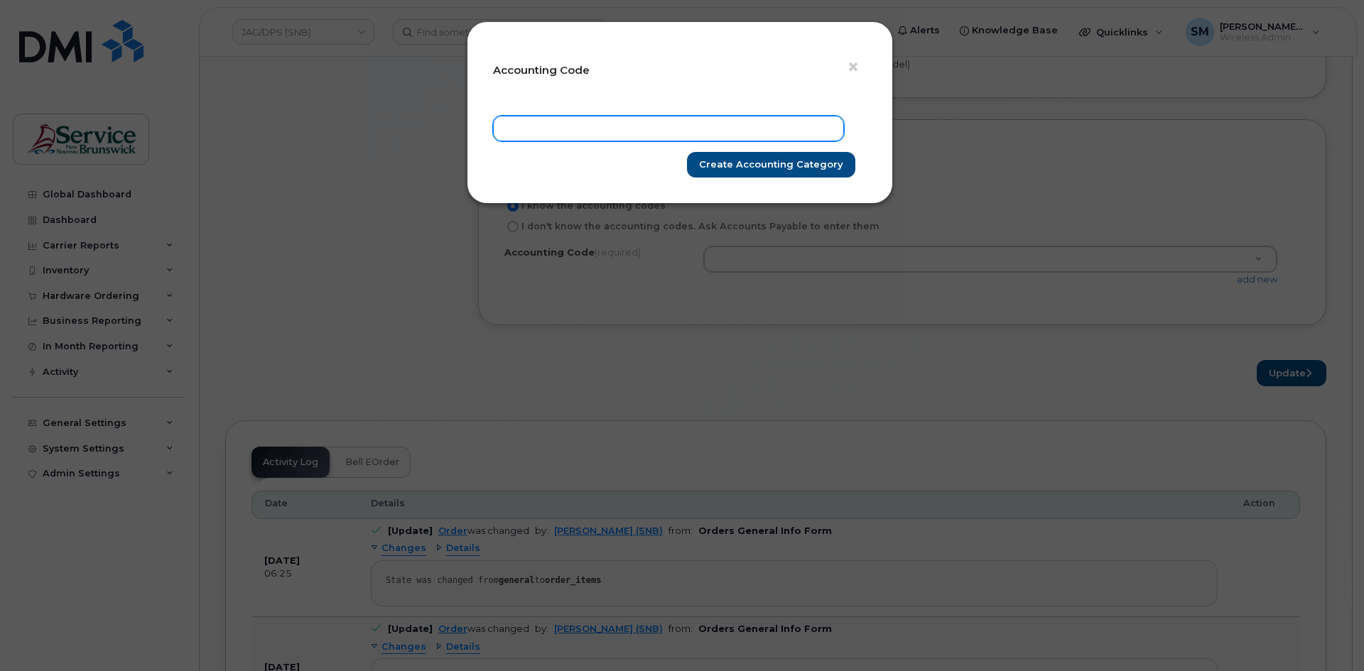
paste input "79.7910.7931.4866.A270.0000.A21613"
type input "79.7910.7931.4866.A270.0000.A21613"
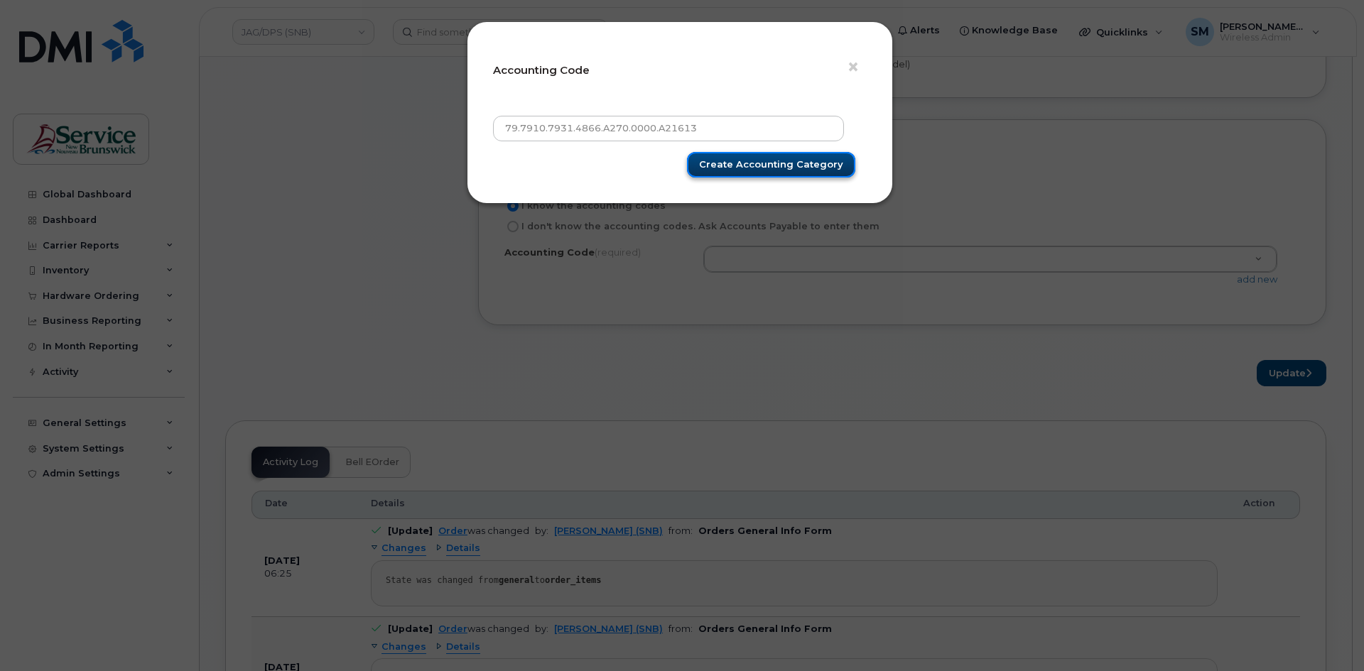
click at [796, 163] on input "Create Accounting category" at bounding box center [771, 165] width 168 height 26
type input "Create Accounting category"
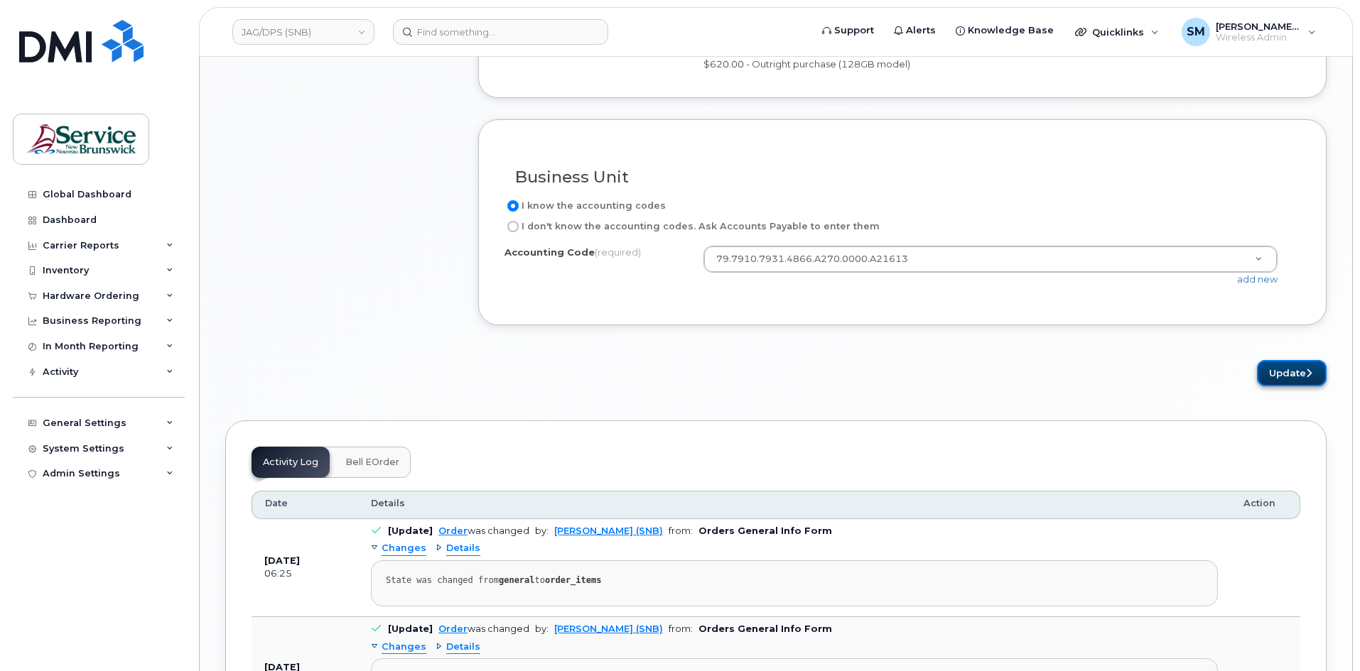
click at [1298, 386] on button "Update" at bounding box center [1292, 373] width 70 height 26
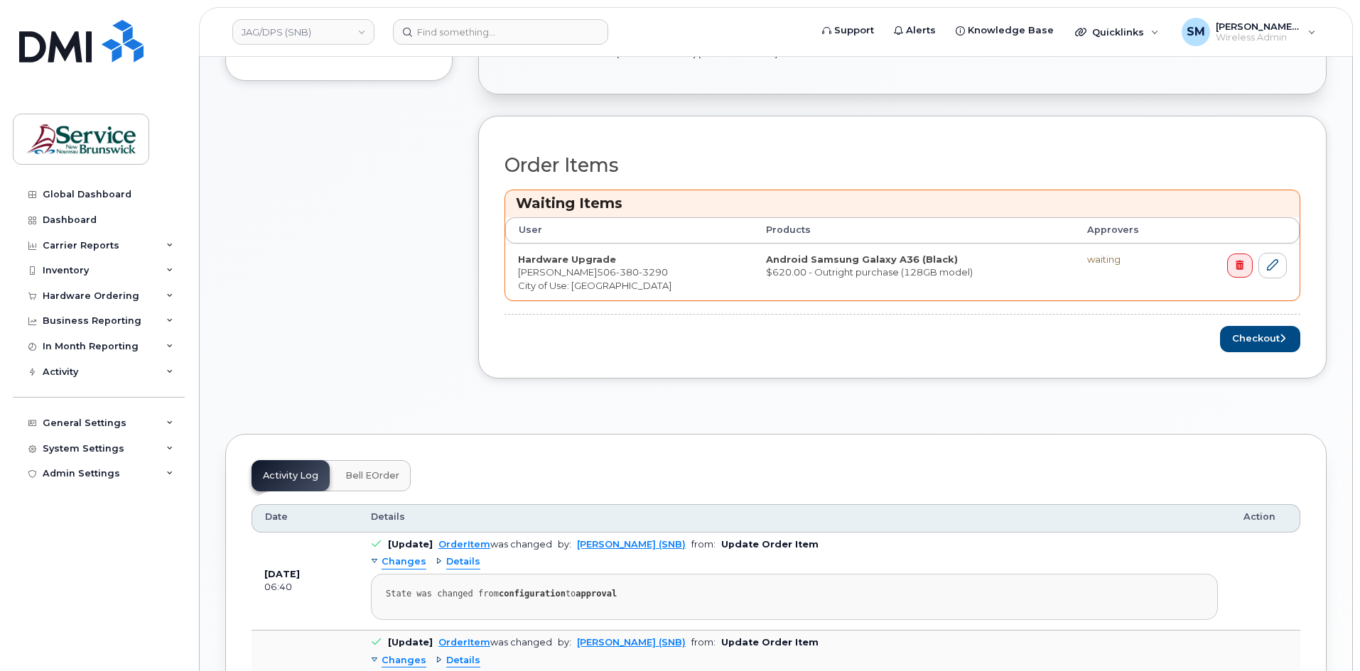
scroll to position [497, 0]
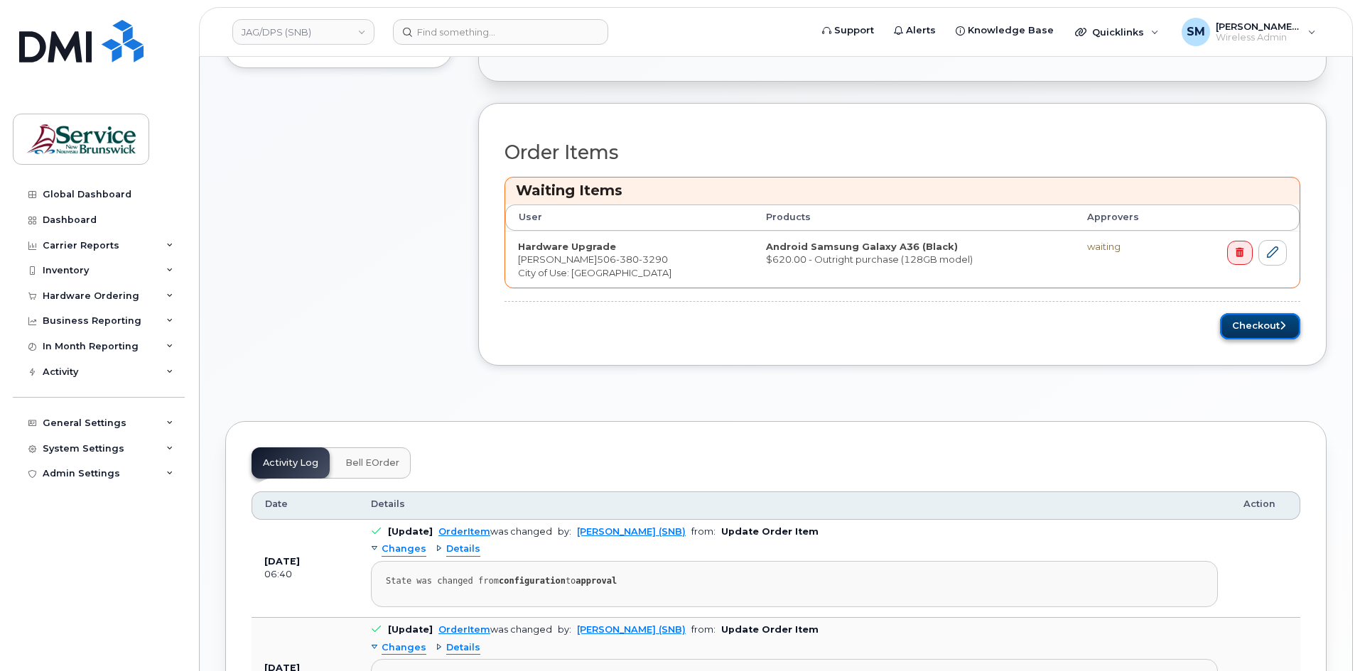
click at [1246, 325] on button "Checkout" at bounding box center [1260, 326] width 80 height 26
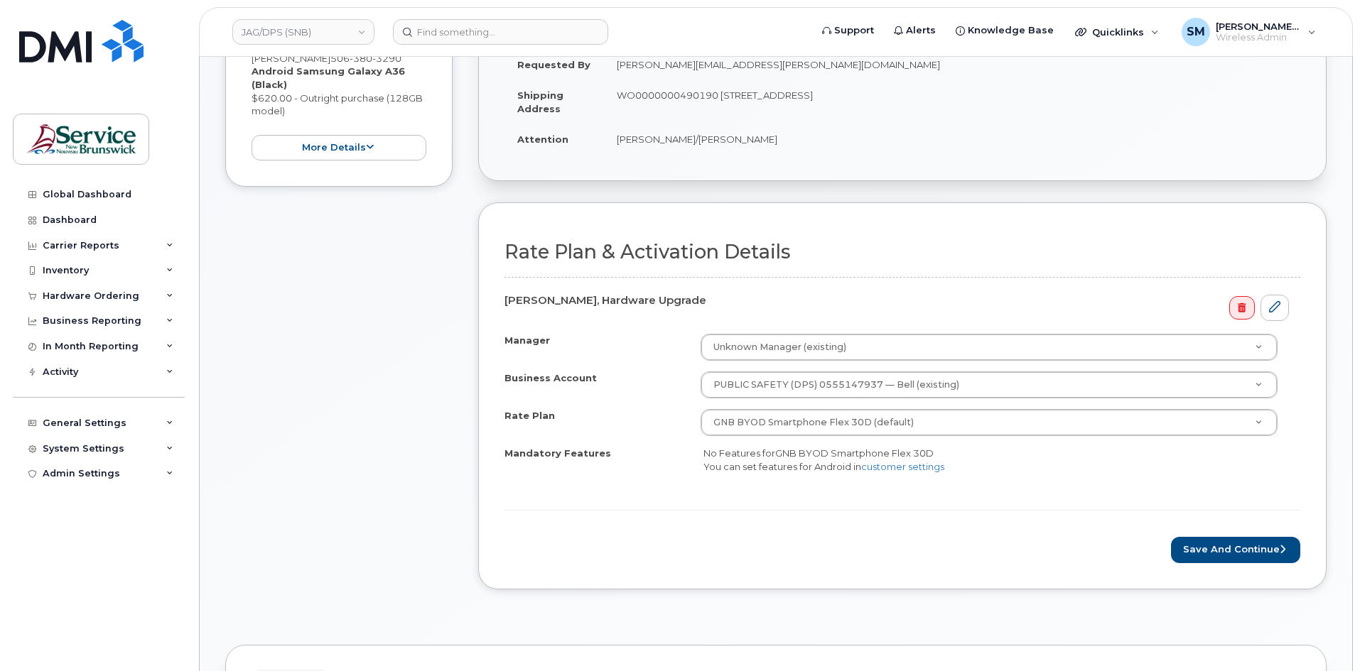
scroll to position [213, 0]
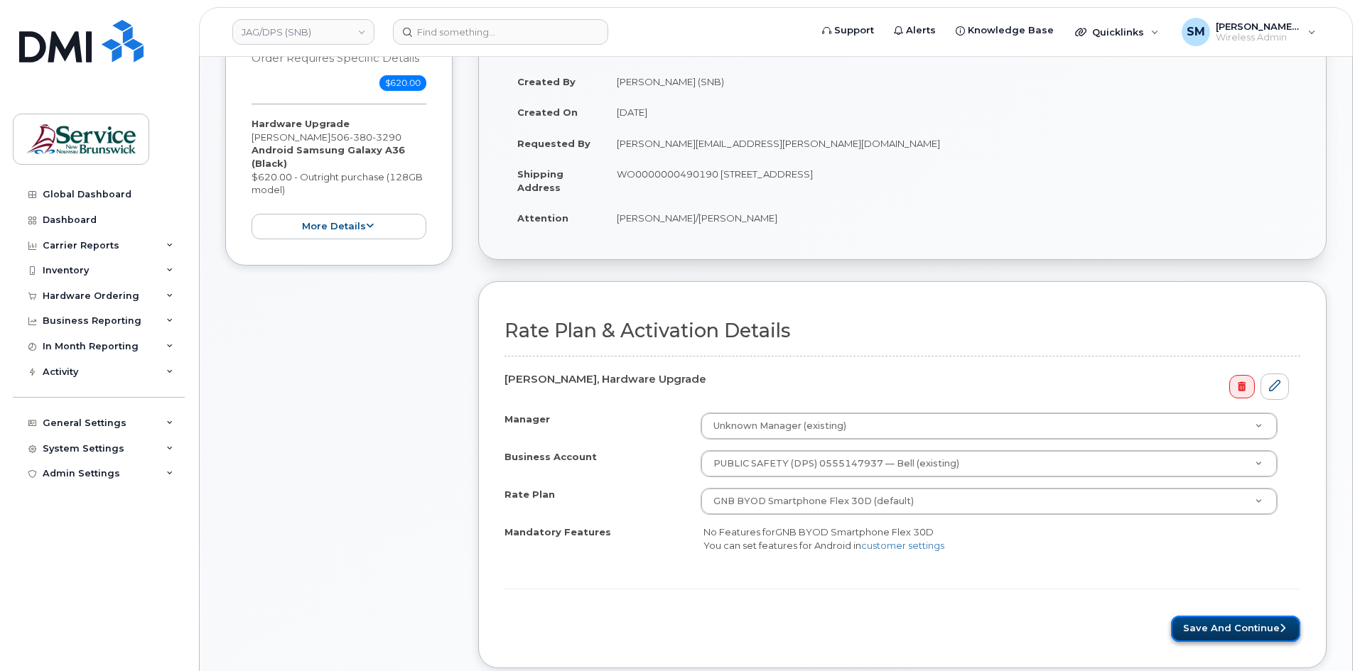
click at [1247, 628] on button "Save and Continue" at bounding box center [1235, 629] width 129 height 26
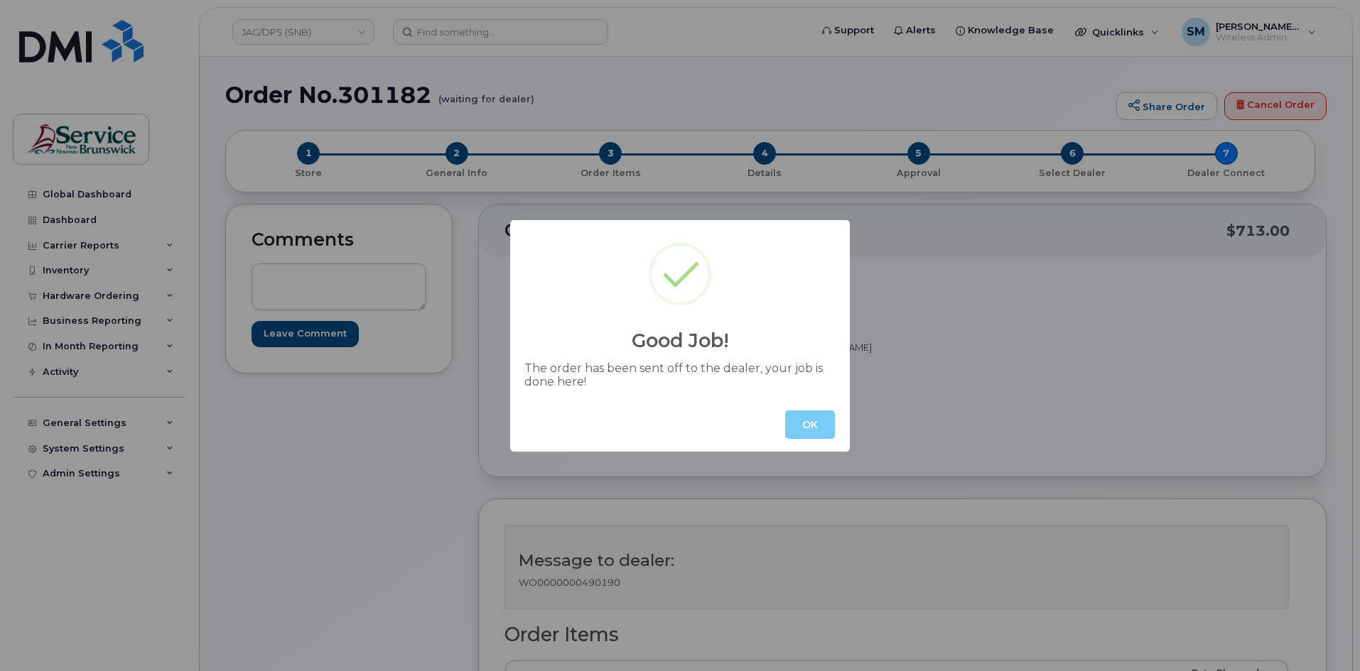
click at [786, 431] on button "OK" at bounding box center [810, 425] width 50 height 28
